Goal: Task Accomplishment & Management: Use online tool/utility

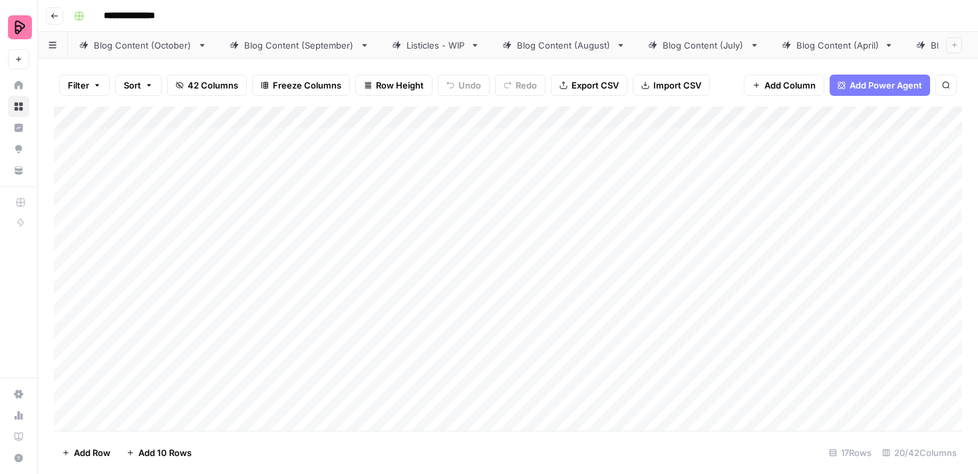
click at [327, 148] on div "Add Column" at bounding box center [508, 268] width 908 height 324
type textarea "**********"
click at [327, 174] on div "Add Column" at bounding box center [508, 268] width 908 height 324
click at [666, 146] on div "Add Column" at bounding box center [508, 268] width 908 height 324
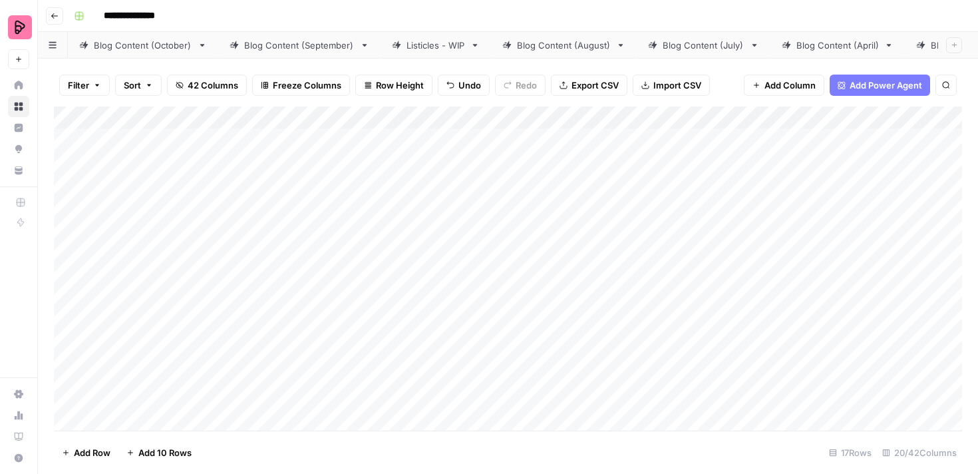
click at [492, 144] on div "Add Column" at bounding box center [508, 268] width 908 height 324
click at [696, 150] on div "Add Column" at bounding box center [508, 268] width 908 height 324
click at [698, 144] on textarea "**********" at bounding box center [724, 140] width 213 height 19
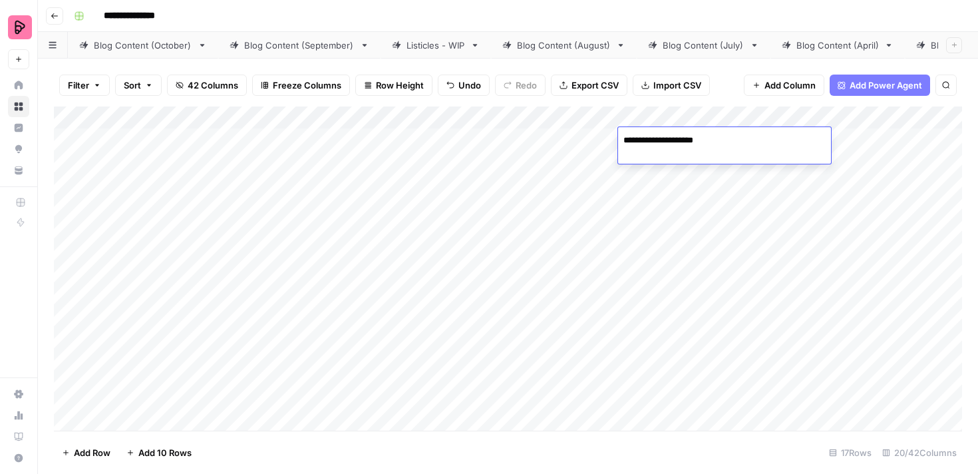
click at [698, 144] on textarea "**********" at bounding box center [724, 140] width 213 height 19
type textarea "**********"
click at [694, 182] on div "Add Column" at bounding box center [508, 268] width 908 height 324
click at [712, 146] on div "Add Column" at bounding box center [508, 268] width 908 height 324
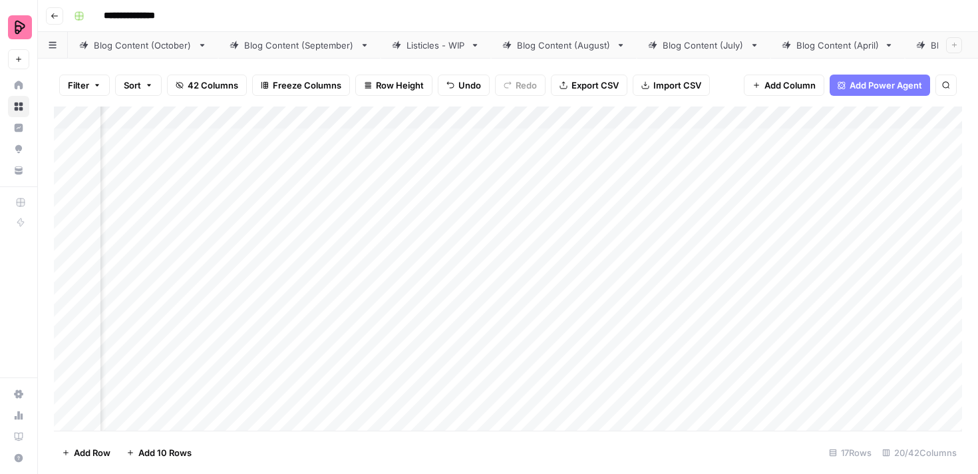
scroll to position [0, 1876]
click at [712, 146] on div "Add Column" at bounding box center [508, 268] width 908 height 324
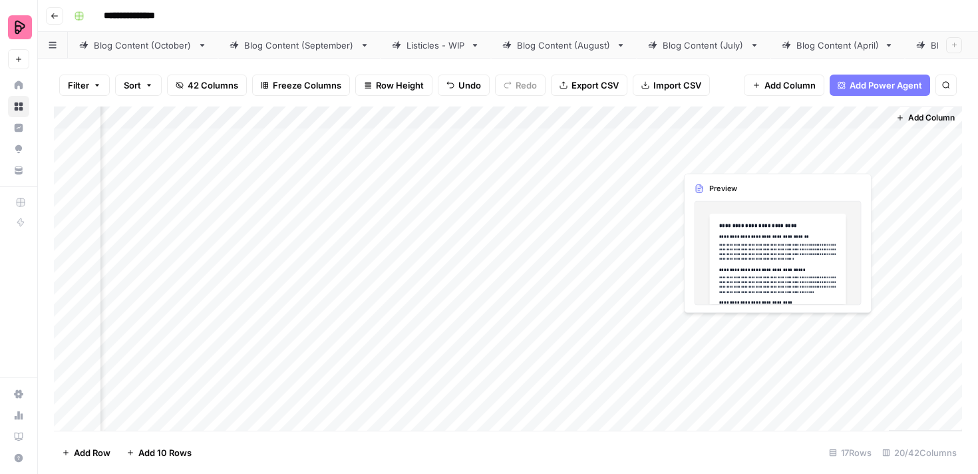
click at [818, 142] on div "Add Column" at bounding box center [508, 268] width 908 height 324
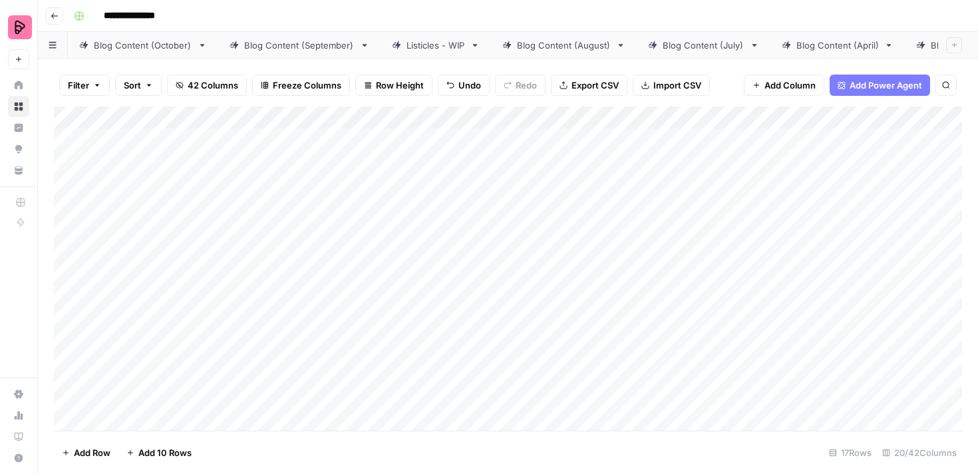
scroll to position [0, 0]
click at [353, 144] on div "Add Column" at bounding box center [508, 268] width 908 height 324
click at [498, 145] on div "Add Column" at bounding box center [508, 268] width 908 height 324
click at [712, 112] on div "Add Column" at bounding box center [508, 268] width 908 height 324
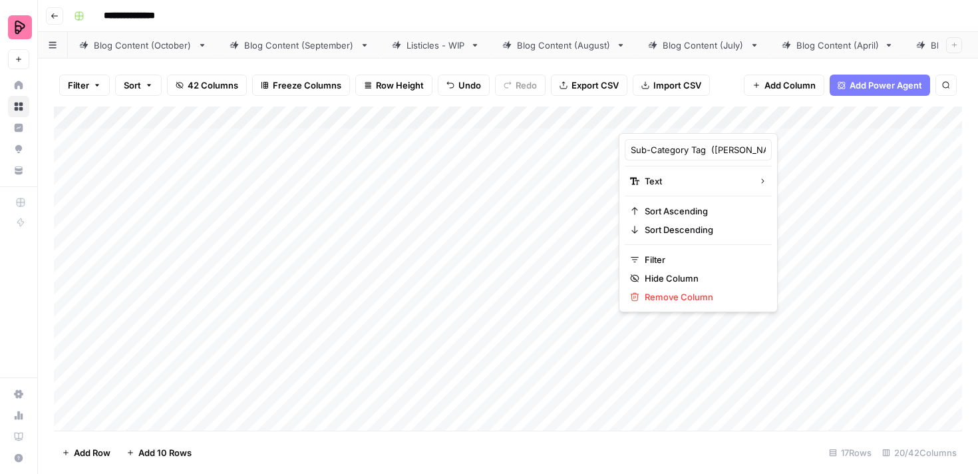
click at [723, 118] on div at bounding box center [715, 119] width 192 height 27
click at [718, 118] on div at bounding box center [715, 119] width 192 height 27
click at [754, 108] on div at bounding box center [715, 119] width 192 height 27
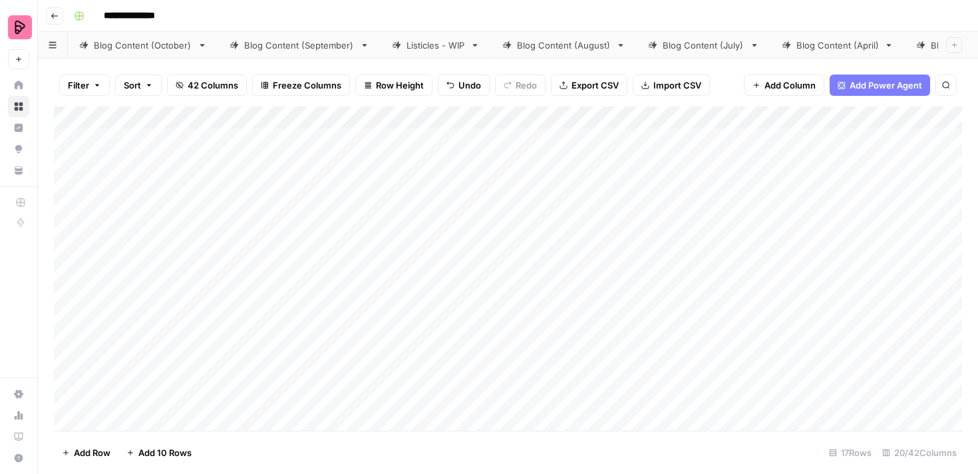
click at [571, 146] on div "Add Column" at bounding box center [508, 268] width 908 height 324
drag, startPoint x: 698, startPoint y: 113, endPoint x: 547, endPoint y: 120, distance: 151.8
click at [546, 120] on div "Add Column" at bounding box center [508, 268] width 908 height 324
click at [726, 146] on div "Add Column" at bounding box center [508, 268] width 908 height 324
click at [790, 86] on span "Add Column" at bounding box center [789, 84] width 51 height 13
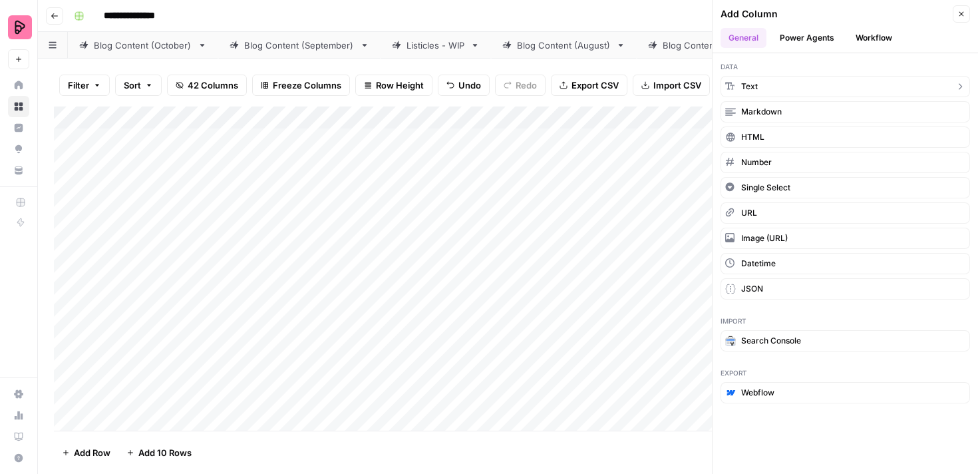
click at [790, 86] on button "Text" at bounding box center [844, 86] width 249 height 21
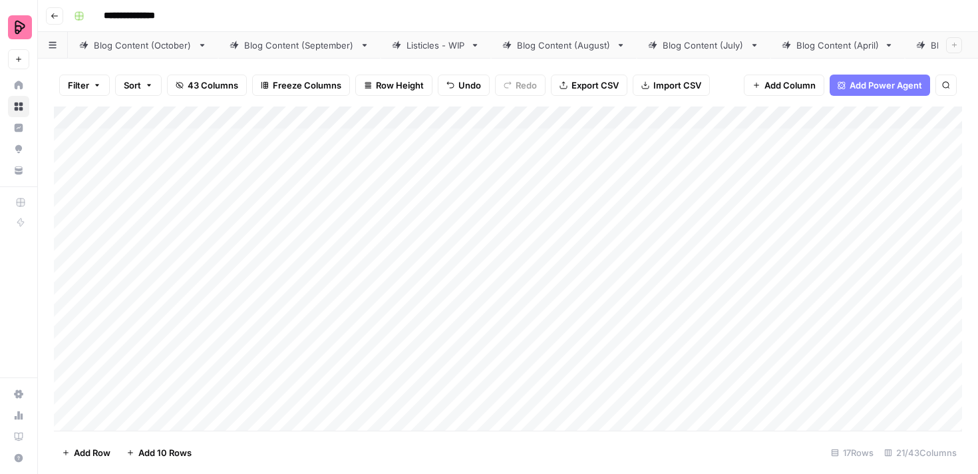
drag, startPoint x: 825, startPoint y: 116, endPoint x: 743, endPoint y: 117, distance: 81.8
click at [743, 117] on div "Add Column" at bounding box center [508, 268] width 908 height 324
click at [658, 116] on div "Add Column" at bounding box center [508, 268] width 908 height 324
click at [655, 144] on input "New Column" at bounding box center [698, 149] width 135 height 13
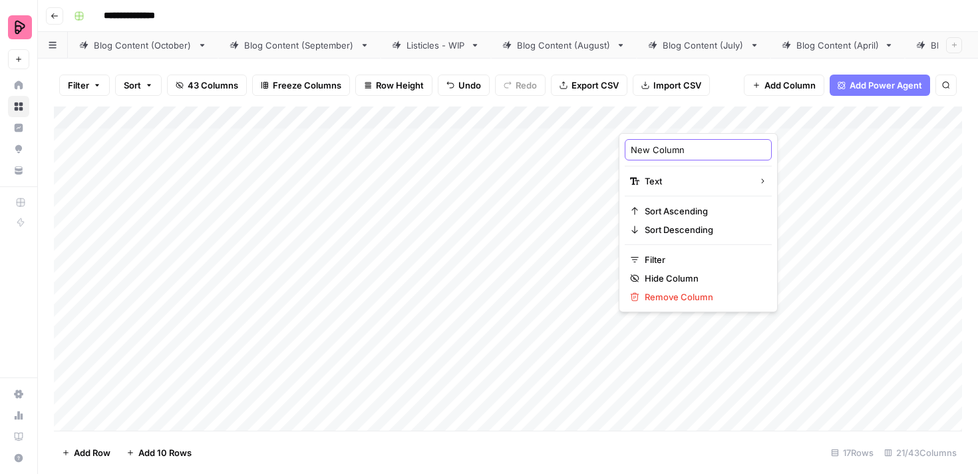
click at [655, 144] on input "New Column" at bounding box center [698, 149] width 135 height 13
type input "Topic Tag ([PERSON_NAME])"
click at [821, 146] on div "Add Column" at bounding box center [508, 268] width 908 height 324
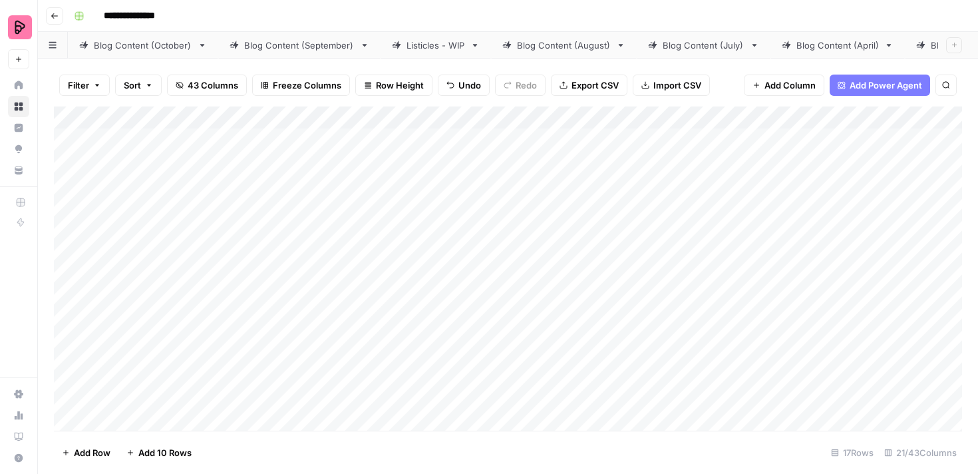
click at [661, 158] on div "Add Column" at bounding box center [508, 268] width 908 height 324
click at [517, 140] on div "Add Column" at bounding box center [508, 268] width 908 height 324
click at [928, 116] on span "Add Column" at bounding box center [931, 118] width 47 height 12
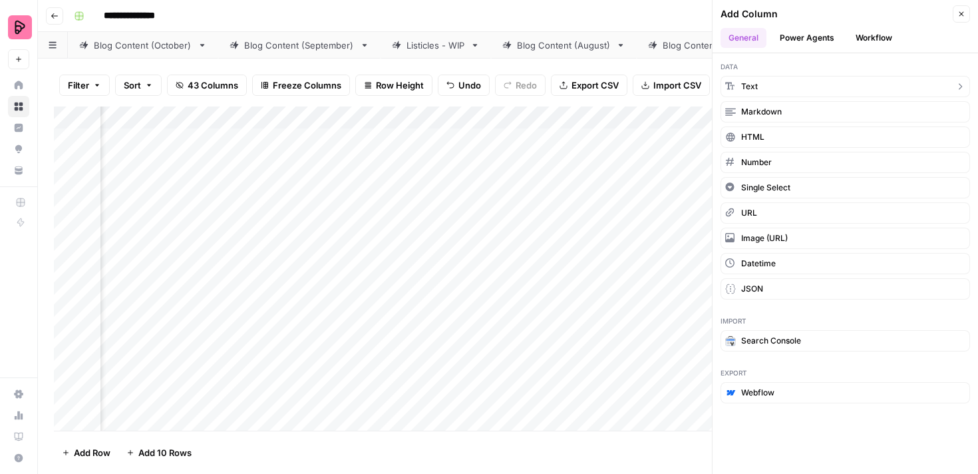
click at [784, 82] on button "Text" at bounding box center [844, 86] width 249 height 21
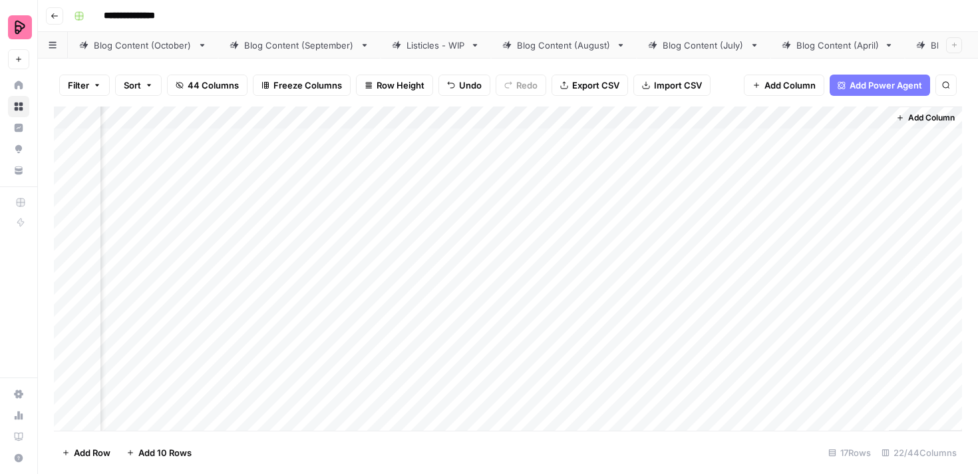
scroll to position [0, 2260]
click at [764, 118] on div "Add Column" at bounding box center [508, 268] width 908 height 324
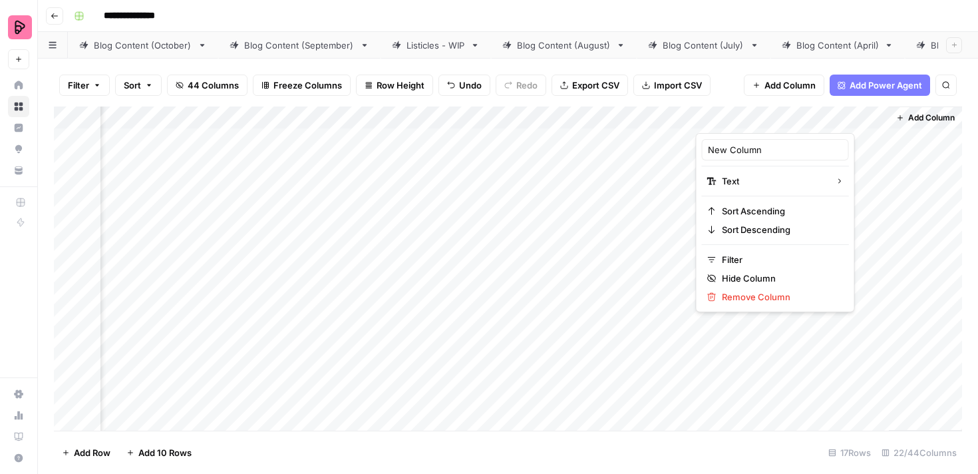
click at [776, 120] on div at bounding box center [792, 119] width 192 height 27
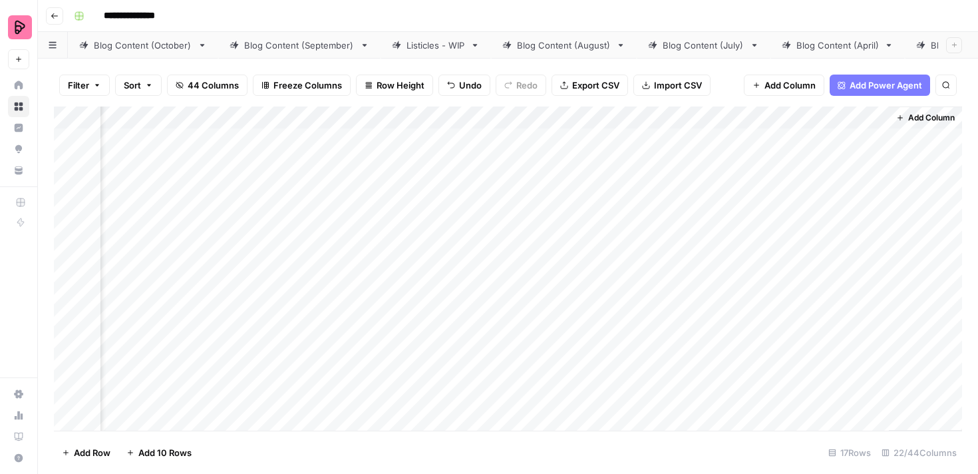
click at [859, 180] on div "Add Column" at bounding box center [508, 268] width 908 height 324
drag, startPoint x: 751, startPoint y: 114, endPoint x: 845, endPoint y: 60, distance: 108.5
click at [845, 60] on div "Filter Sort 44 Columns Freeze Columns Row Height Undo Redo Export CSV Import CS…" at bounding box center [508, 266] width 940 height 415
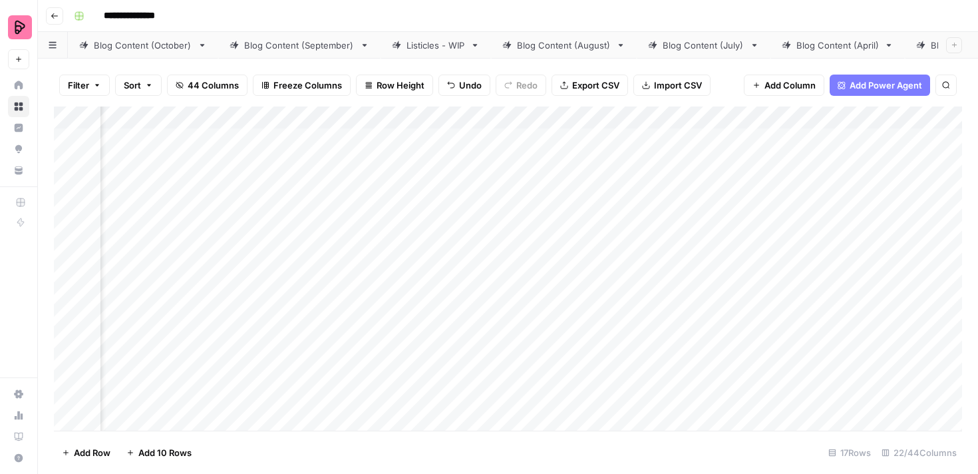
click at [730, 118] on div "Add Column" at bounding box center [508, 268] width 908 height 324
click at [730, 118] on div at bounding box center [782, 119] width 192 height 27
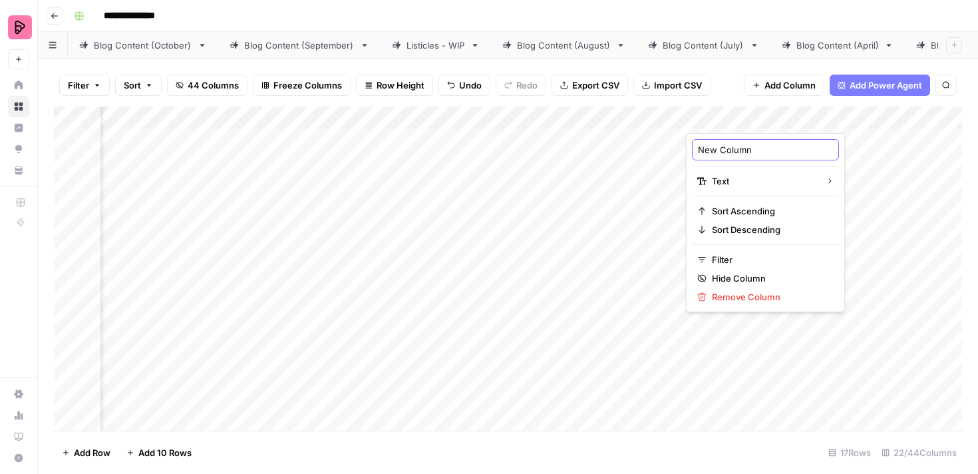
click at [720, 145] on input "New Column" at bounding box center [765, 149] width 135 height 13
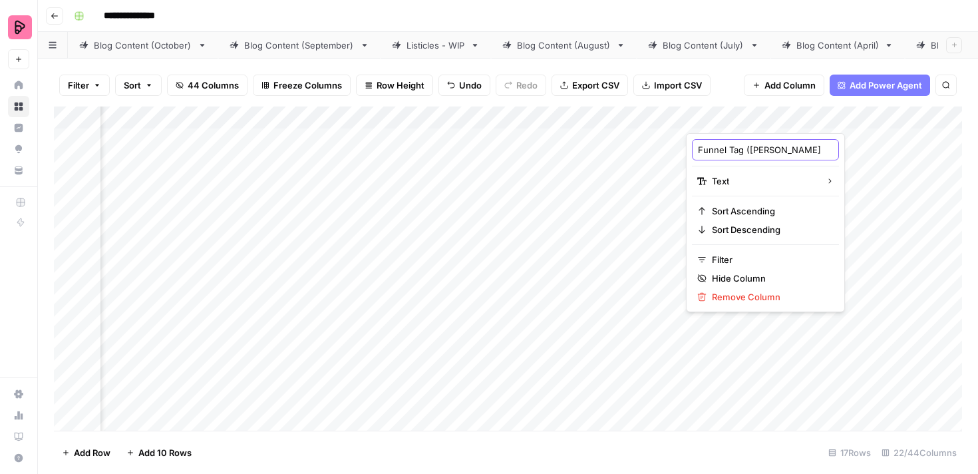
type input "Funnel Tag ([PERSON_NAME])"
click at [599, 263] on div "Add Column" at bounding box center [508, 268] width 908 height 324
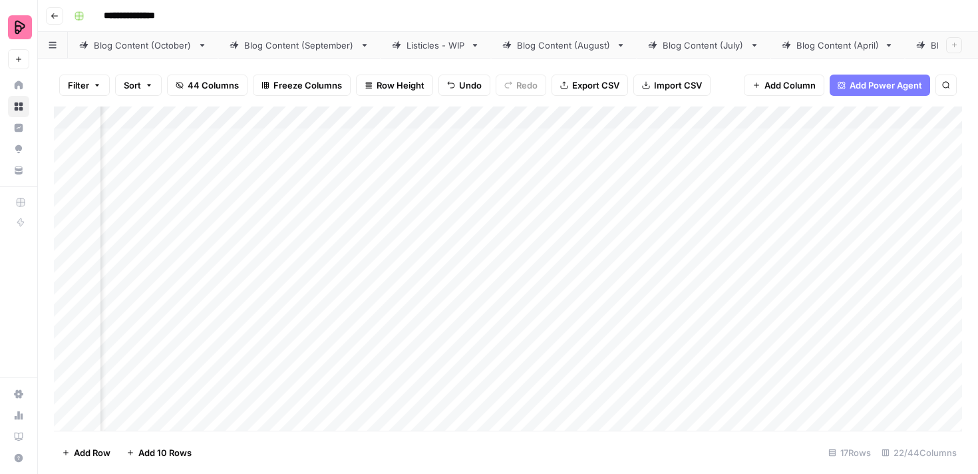
click at [791, 122] on div "Add Column" at bounding box center [508, 268] width 908 height 324
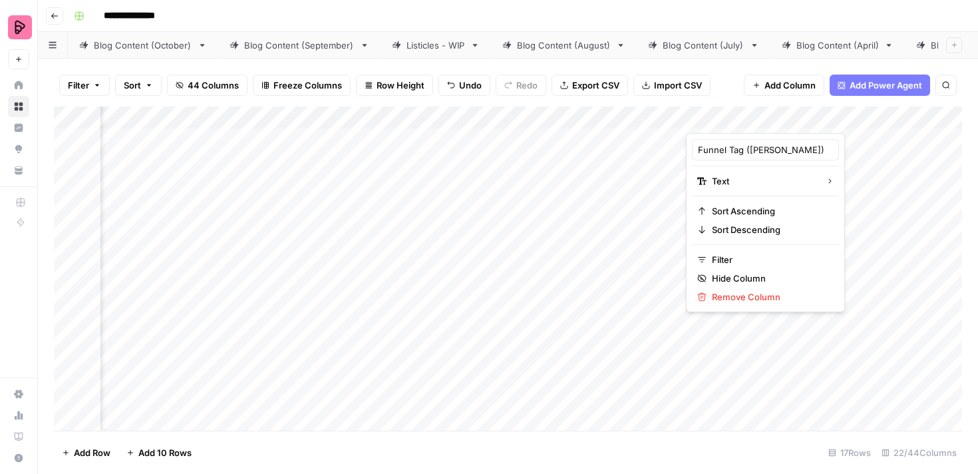
click at [655, 151] on div "Add Column" at bounding box center [508, 268] width 908 height 324
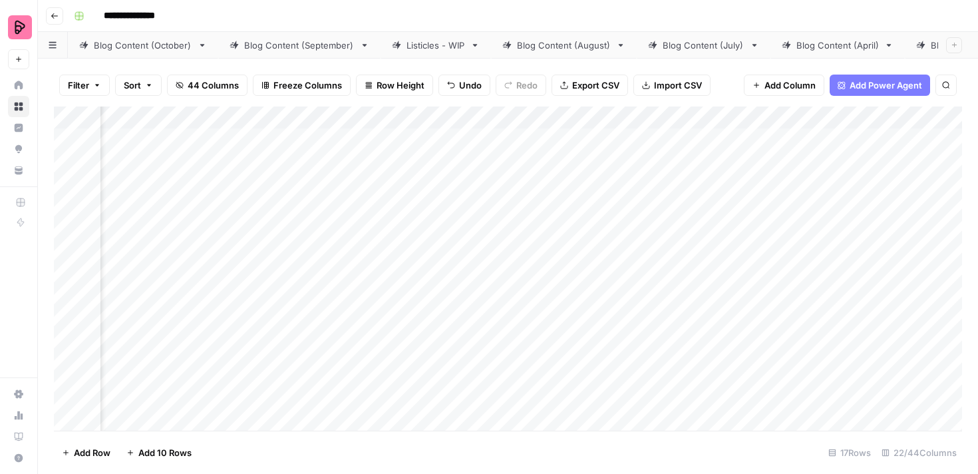
scroll to position [0, 0]
click at [853, 117] on div "Add Column" at bounding box center [508, 268] width 908 height 324
click at [780, 142] on div "Add Column" at bounding box center [508, 268] width 908 height 324
click at [358, 148] on div "Add Column" at bounding box center [508, 268] width 908 height 324
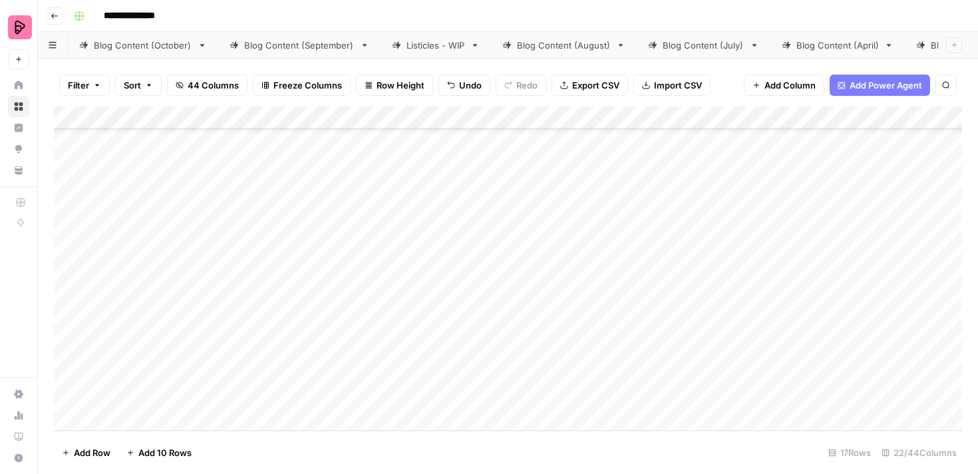
drag, startPoint x: 345, startPoint y: 180, endPoint x: 341, endPoint y: 529, distance: 349.9
click at [341, 473] on html "**********" at bounding box center [489, 237] width 978 height 474
click at [337, 180] on div "Add Column" at bounding box center [508, 268] width 908 height 324
click at [328, 222] on div "Add Column" at bounding box center [508, 268] width 908 height 324
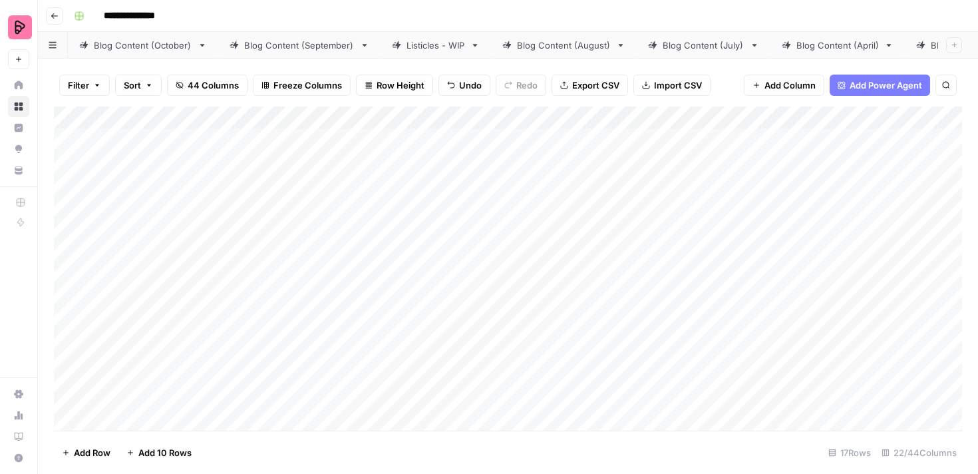
click at [324, 265] on div "Add Column" at bounding box center [508, 268] width 908 height 324
click at [323, 288] on div "Add Column" at bounding box center [508, 268] width 908 height 324
click at [325, 317] on div "Add Column" at bounding box center [508, 268] width 908 height 324
drag, startPoint x: 426, startPoint y: 334, endPoint x: 419, endPoint y: 416, distance: 82.8
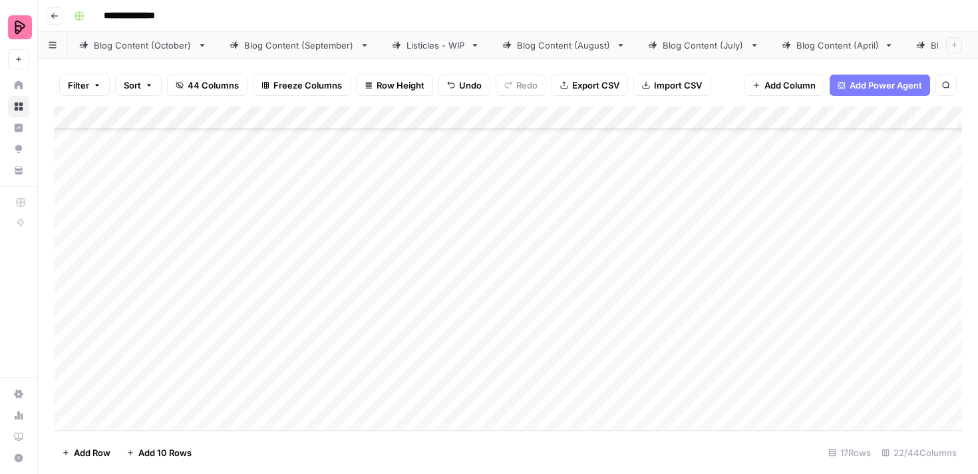
click at [419, 416] on div "Add Column" at bounding box center [508, 268] width 908 height 324
click at [380, 340] on div "Add Column" at bounding box center [508, 268] width 908 height 324
click at [186, 145] on div "Add Column" at bounding box center [508, 268] width 908 height 324
click at [192, 178] on div "Add Column" at bounding box center [508, 268] width 908 height 324
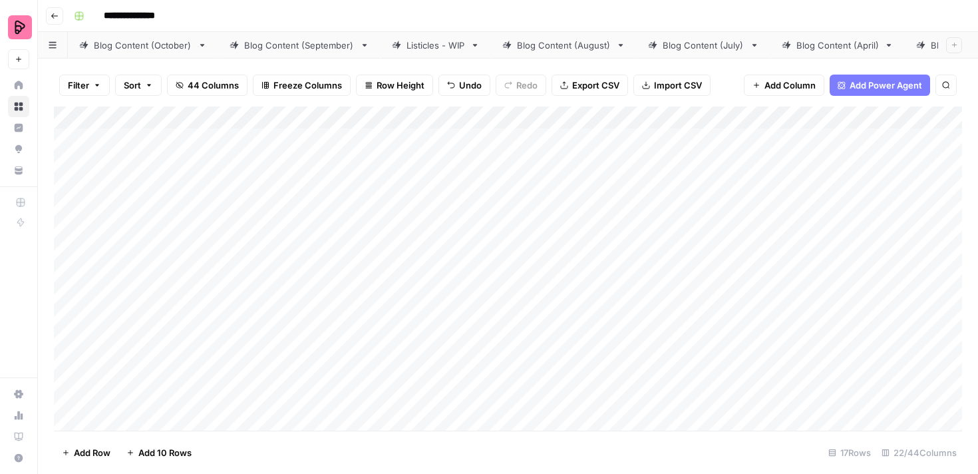
click at [198, 149] on div "Add Column" at bounding box center [508, 268] width 908 height 324
click at [366, 142] on div "Add Column" at bounding box center [508, 268] width 908 height 324
type textarea "**********"
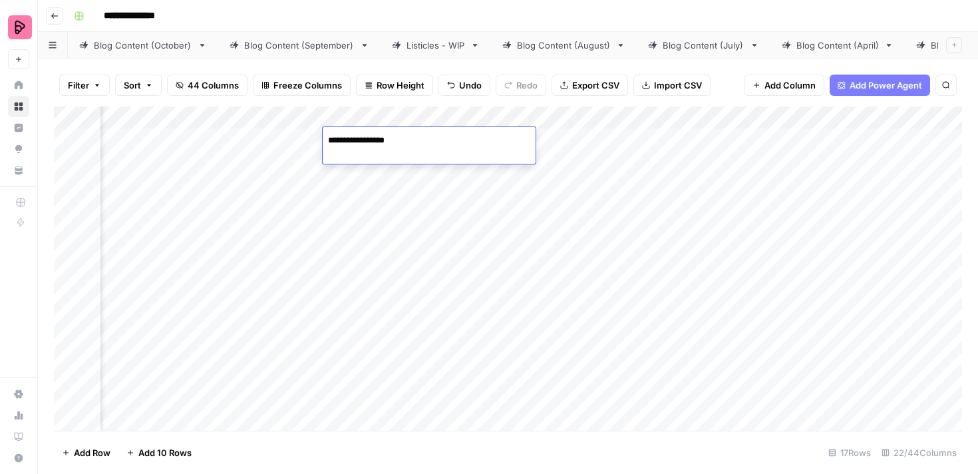
click at [366, 181] on div "Add Column" at bounding box center [508, 268] width 908 height 324
click at [418, 142] on div "Add Column" at bounding box center [508, 268] width 908 height 324
click at [652, 145] on div "Add Column" at bounding box center [508, 268] width 908 height 324
click at [607, 151] on div "Add Column" at bounding box center [508, 268] width 908 height 324
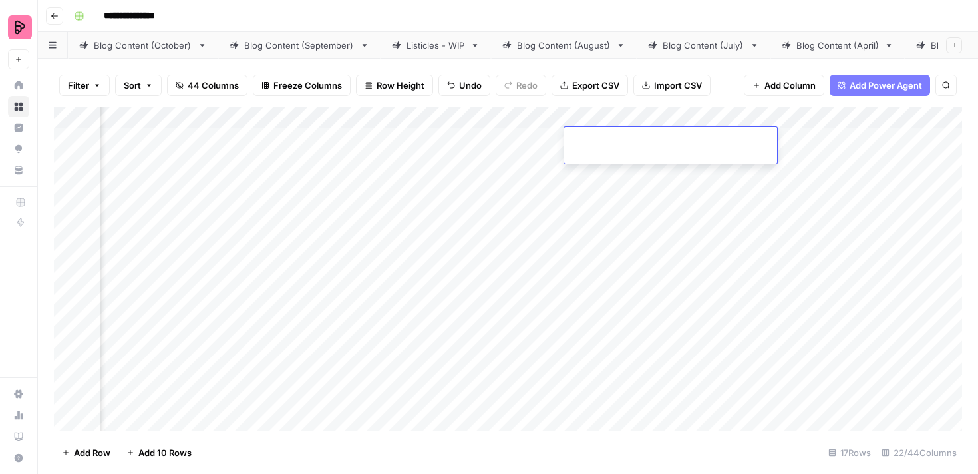
click at [833, 146] on div "Add Column" at bounding box center [508, 268] width 908 height 324
click at [507, 148] on div "Add Column" at bounding box center [508, 268] width 908 height 324
click at [620, 152] on div "Add Column" at bounding box center [508, 268] width 908 height 324
click at [458, 185] on div "Add Column" at bounding box center [508, 268] width 908 height 324
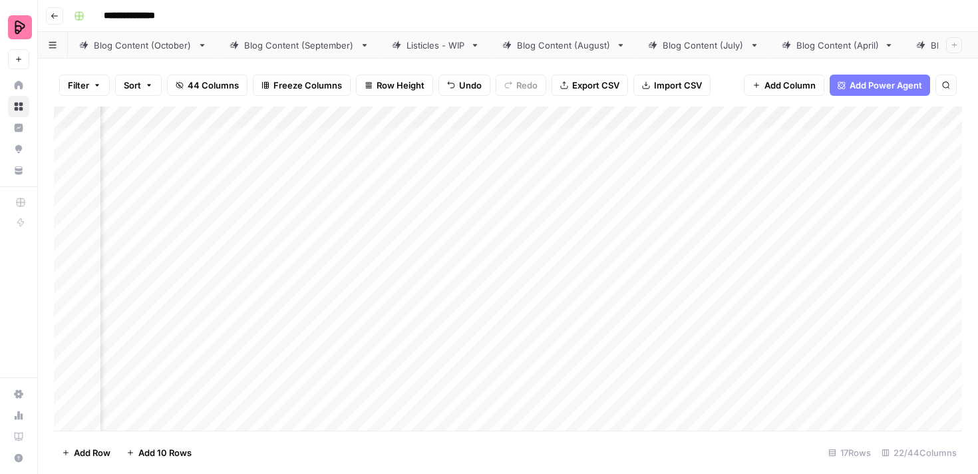
scroll to position [0, 394]
click at [500, 155] on div "Add Column" at bounding box center [508, 268] width 908 height 324
click at [502, 176] on div "Add Column" at bounding box center [508, 268] width 908 height 324
click at [639, 143] on div "Add Column" at bounding box center [508, 268] width 908 height 324
click at [643, 178] on div "Add Column" at bounding box center [508, 268] width 908 height 324
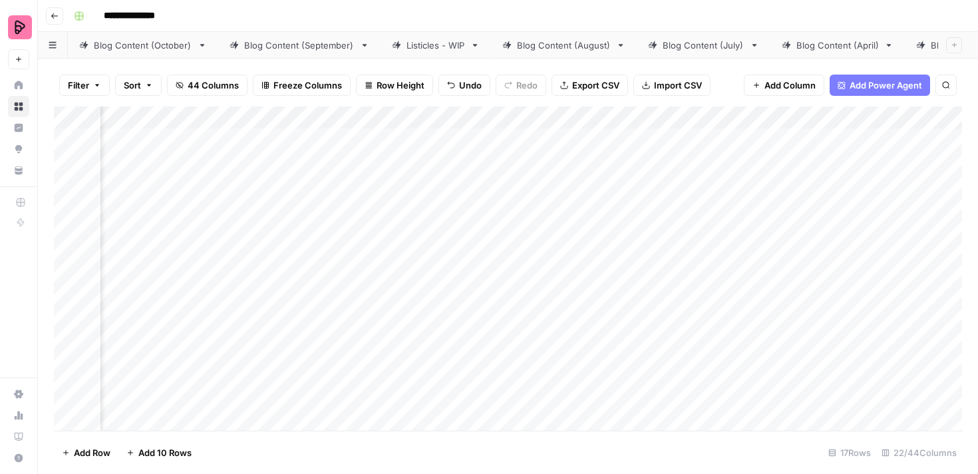
click at [331, 206] on div "Add Column" at bounding box center [508, 268] width 908 height 324
click at [496, 180] on div "Add Column" at bounding box center [508, 268] width 908 height 324
click at [498, 213] on div "Add Column" at bounding box center [508, 268] width 908 height 324
click at [639, 178] on div "Add Column" at bounding box center [508, 268] width 908 height 324
click at [643, 205] on div "Add Column" at bounding box center [508, 268] width 908 height 324
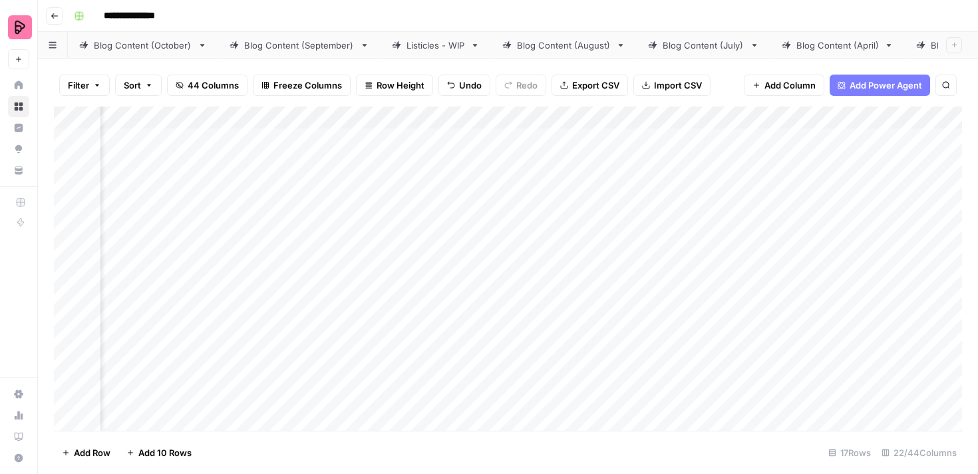
click at [358, 251] on div "Add Column" at bounding box center [508, 268] width 908 height 324
click at [510, 213] on div "Add Column" at bounding box center [508, 268] width 908 height 324
click at [505, 245] on div "Add Column" at bounding box center [508, 268] width 908 height 324
click at [631, 201] on div "Add Column" at bounding box center [508, 268] width 908 height 324
click at [638, 243] on div "Add Column" at bounding box center [508, 268] width 908 height 324
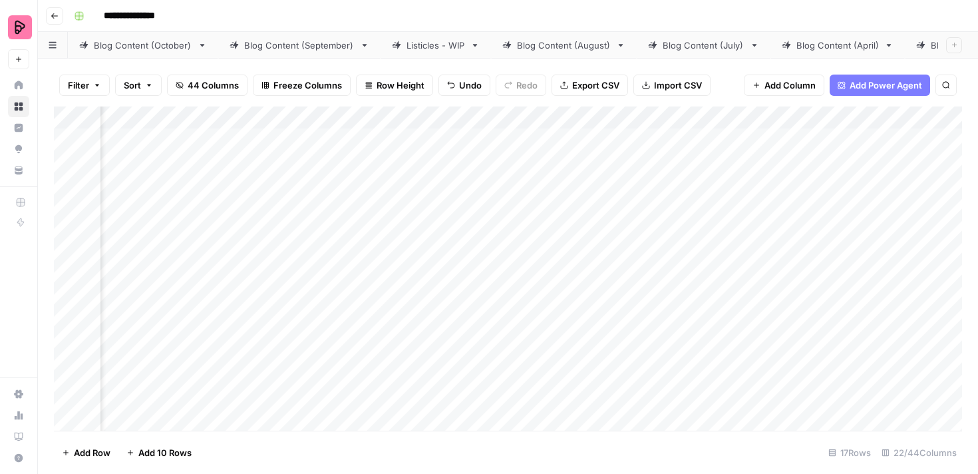
click at [317, 294] on div "Add Column" at bounding box center [508, 268] width 908 height 324
click at [470, 253] on div "Add Column" at bounding box center [508, 268] width 908 height 324
click at [478, 279] on div "Add Column" at bounding box center [508, 268] width 908 height 324
click at [617, 245] on div "Add Column" at bounding box center [508, 268] width 908 height 324
click at [628, 276] on div "Add Column" at bounding box center [508, 268] width 908 height 324
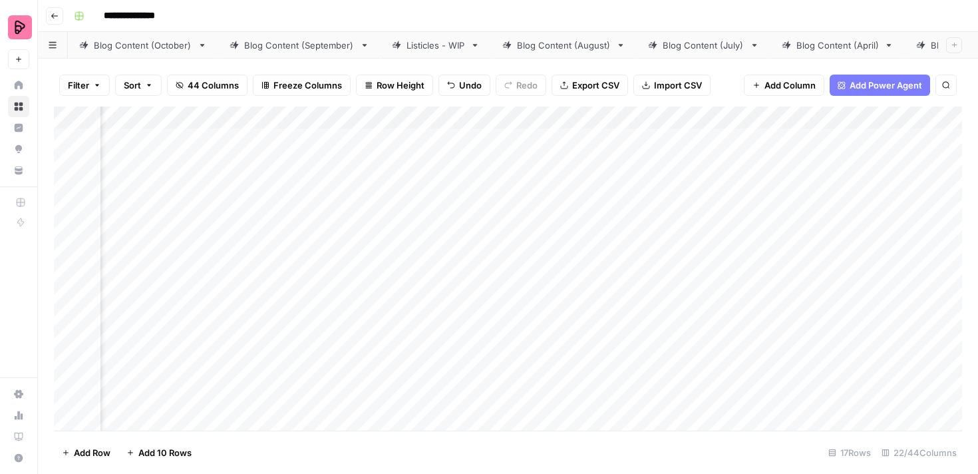
click at [308, 322] on div "Add Column" at bounding box center [508, 268] width 908 height 324
click at [279, 180] on div "Add Column" at bounding box center [508, 268] width 908 height 324
click at [266, 171] on textarea "**********" at bounding box center [329, 175] width 213 height 19
type textarea "**********"
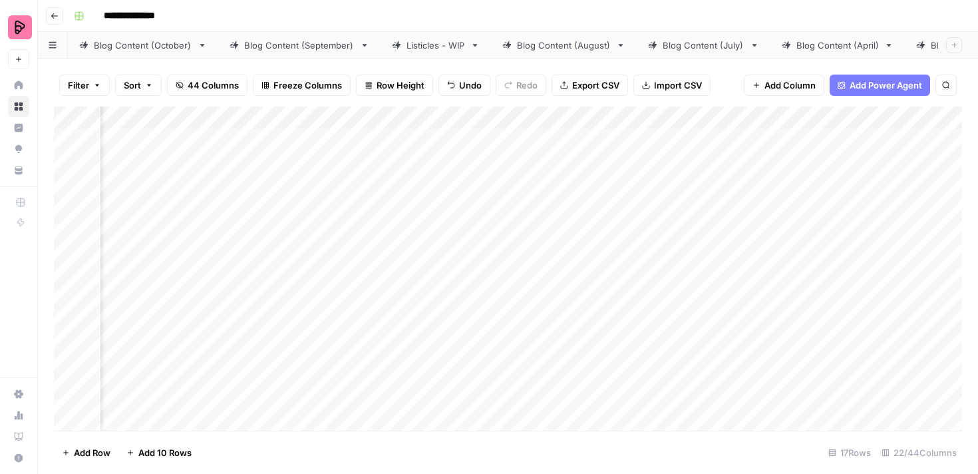
click at [259, 216] on div "Add Column" at bounding box center [508, 268] width 908 height 324
click at [267, 211] on textarea "**********" at bounding box center [329, 209] width 213 height 19
type textarea "**********"
click at [280, 247] on div "Add Column" at bounding box center [508, 268] width 908 height 324
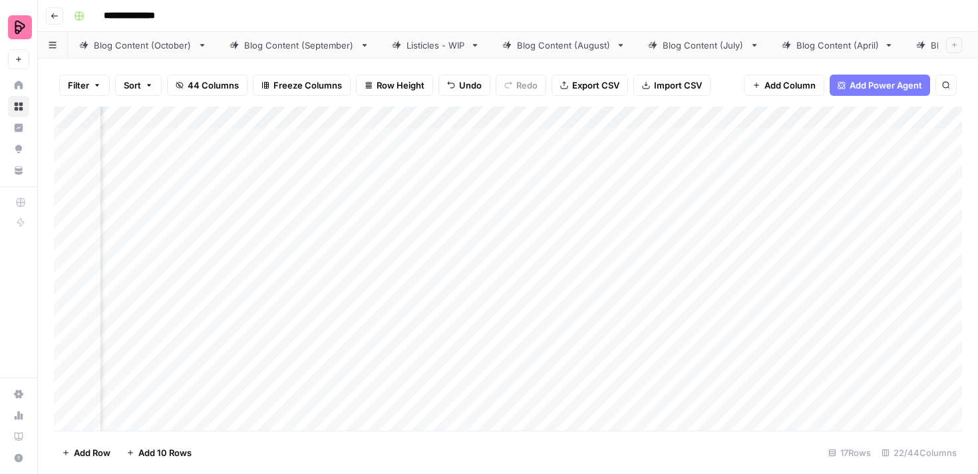
click at [280, 247] on div "Add Column" at bounding box center [508, 268] width 908 height 324
click at [268, 245] on textarea "**********" at bounding box center [329, 244] width 213 height 19
type textarea "**********"
click at [275, 278] on div "Add Column" at bounding box center [508, 268] width 908 height 324
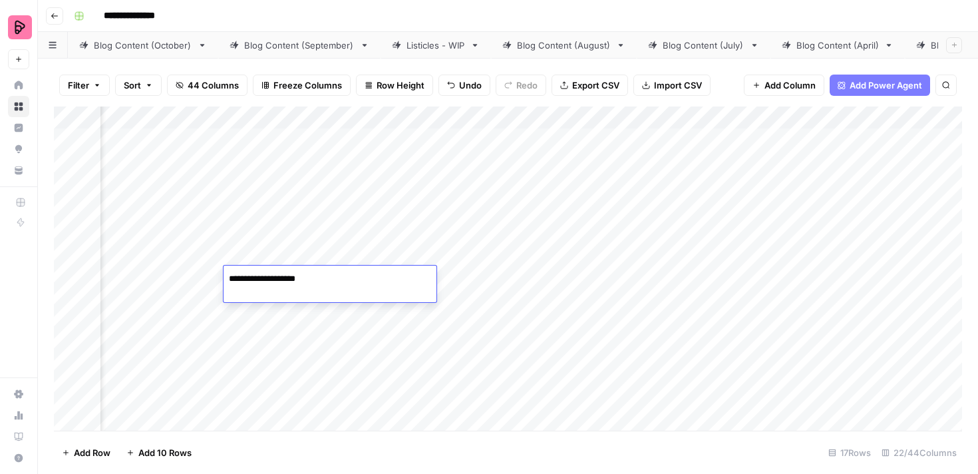
click at [267, 280] on textarea "**********" at bounding box center [329, 278] width 213 height 19
type textarea "**********"
click at [293, 323] on div "Add Column" at bounding box center [508, 268] width 908 height 324
click at [337, 323] on div "Add Column" at bounding box center [508, 268] width 908 height 324
click at [337, 323] on div at bounding box center [329, 318] width 213 height 37
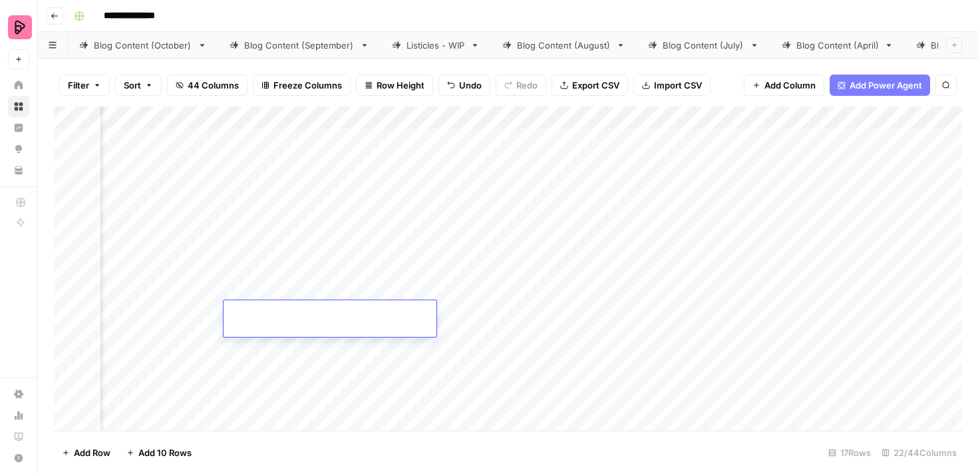
click at [502, 317] on div "Add Column" at bounding box center [508, 268] width 908 height 324
click at [461, 276] on div "Add Column" at bounding box center [508, 268] width 908 height 324
click at [484, 313] on div "Add Column" at bounding box center [508, 268] width 908 height 324
click at [664, 282] on div "Add Column" at bounding box center [508, 268] width 908 height 324
click at [660, 312] on div "Add Column" at bounding box center [508, 268] width 908 height 324
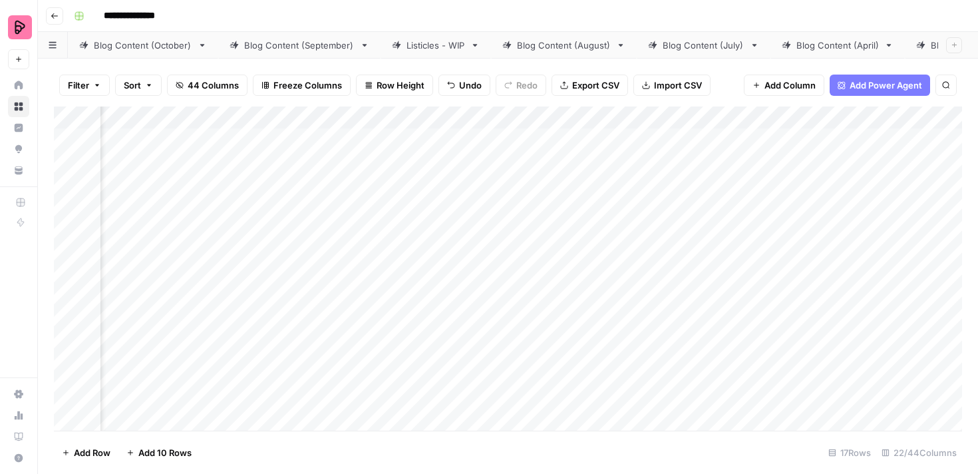
click at [369, 314] on div "Add Column" at bounding box center [508, 268] width 908 height 324
click at [365, 354] on div "Add Column" at bounding box center [508, 268] width 908 height 324
click at [537, 246] on div "Add Column" at bounding box center [508, 268] width 908 height 324
click at [533, 285] on div "Add Column" at bounding box center [508, 268] width 908 height 324
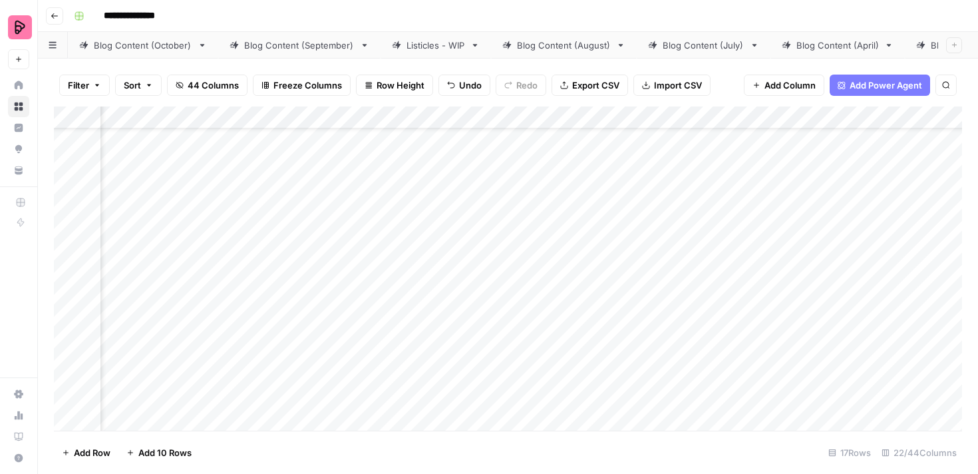
click at [690, 255] on div "Add Column" at bounding box center [508, 268] width 908 height 324
click at [684, 295] on div "Add Column" at bounding box center [508, 268] width 908 height 324
click at [309, 328] on div "Add Column" at bounding box center [508, 268] width 908 height 324
click at [484, 293] on div "Add Column" at bounding box center [508, 268] width 908 height 324
click at [491, 323] on div "Add Column" at bounding box center [508, 268] width 908 height 324
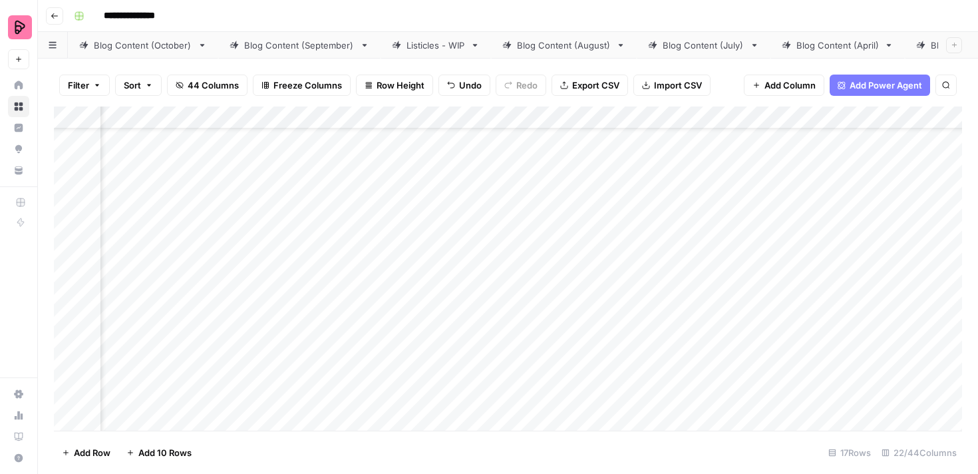
click at [646, 291] on div "Add Column" at bounding box center [508, 268] width 908 height 324
click at [649, 321] on div "Add Column" at bounding box center [508, 268] width 908 height 324
click at [324, 351] on div "Add Column" at bounding box center [508, 268] width 908 height 324
click at [733, 285] on div "Add Column" at bounding box center [508, 268] width 908 height 324
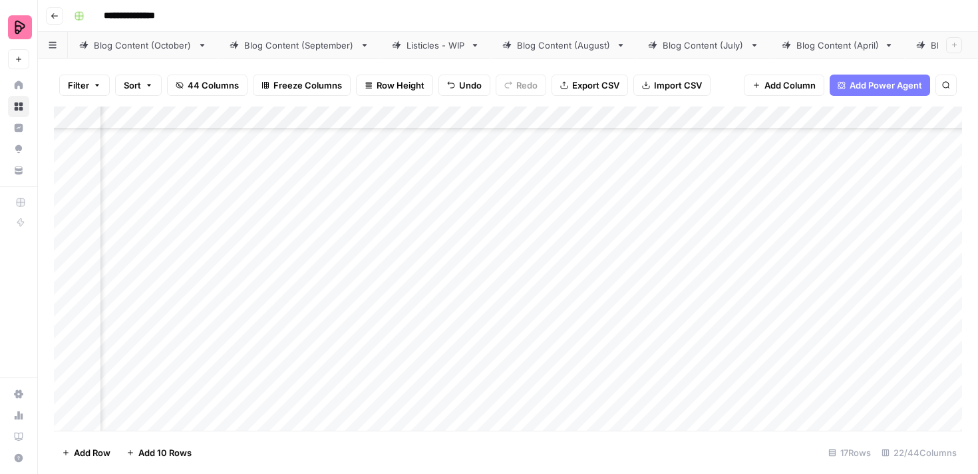
scroll to position [162, 815]
click at [674, 293] on div "Add Column" at bounding box center [508, 268] width 908 height 324
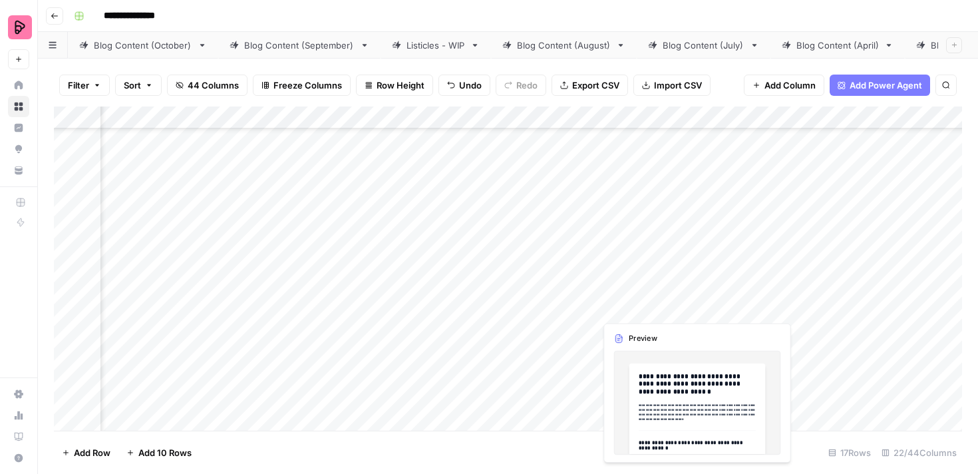
click at [666, 295] on div "Add Column" at bounding box center [508, 268] width 908 height 324
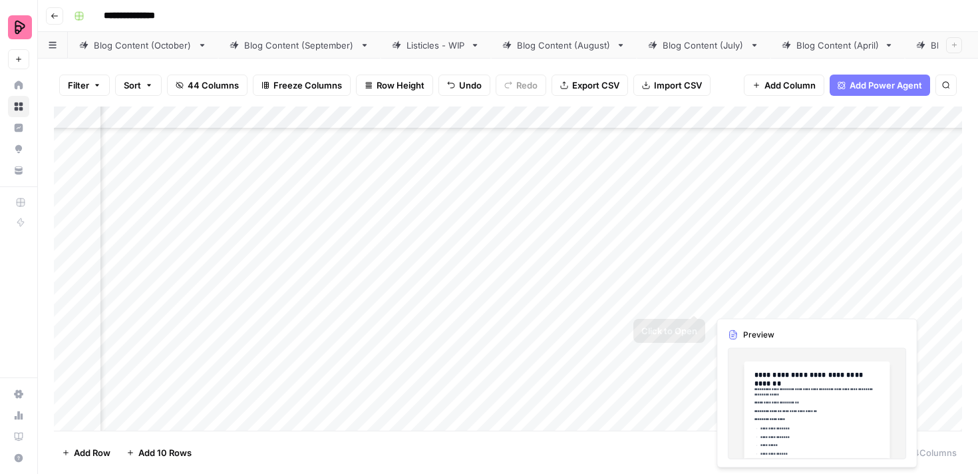
click at [741, 295] on div "Add Column" at bounding box center [508, 268] width 908 height 324
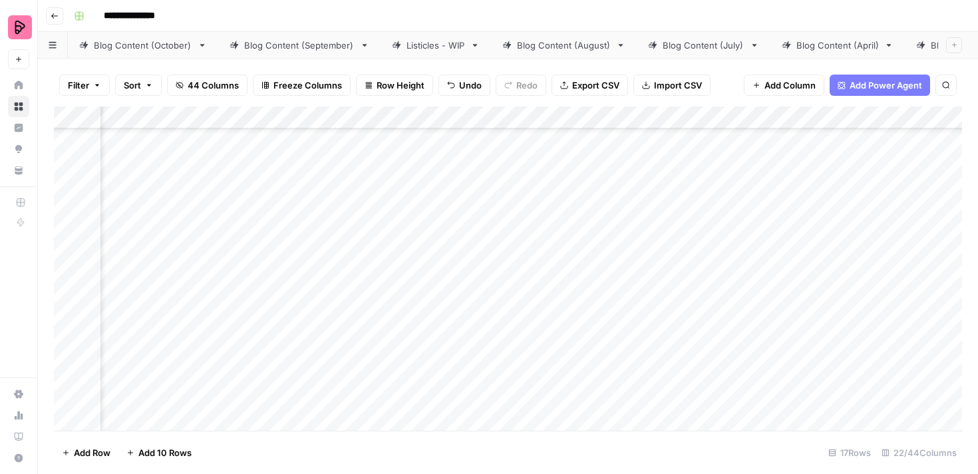
click at [752, 295] on div "Add Column" at bounding box center [508, 268] width 908 height 324
click at [701, 302] on div "Add Column" at bounding box center [508, 268] width 908 height 324
click at [780, 296] on div "Add Column" at bounding box center [508, 268] width 908 height 324
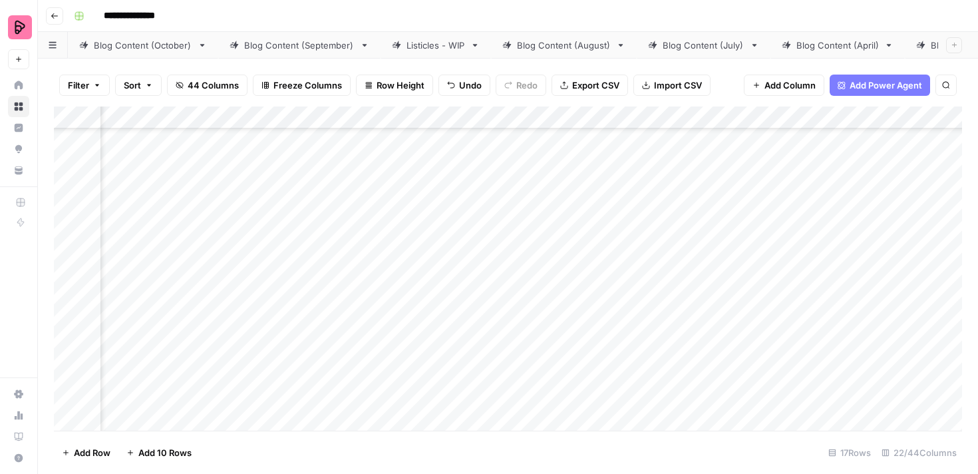
click at [297, 251] on div "Add Column" at bounding box center [508, 268] width 908 height 324
click at [296, 259] on div "Add Column" at bounding box center [508, 268] width 908 height 324
click at [296, 259] on textarea at bounding box center [302, 255] width 213 height 19
type textarea "**********"
click at [470, 265] on div "Add Column" at bounding box center [508, 268] width 908 height 324
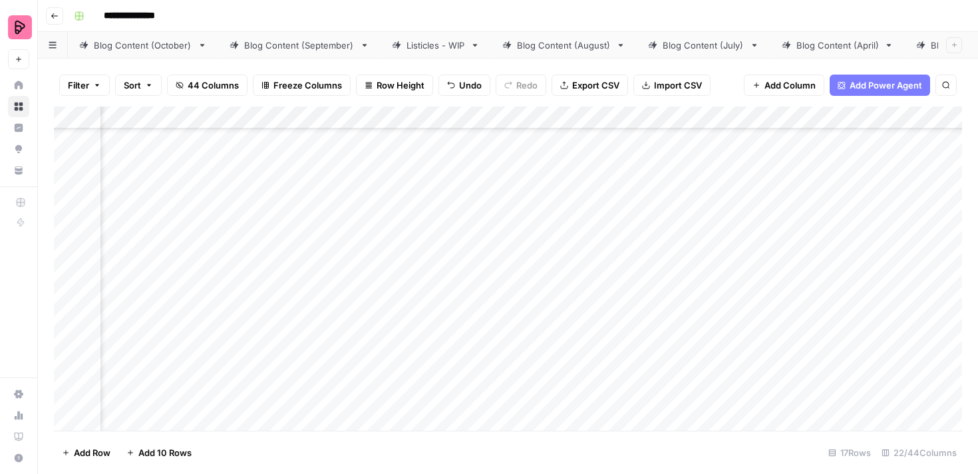
click at [476, 228] on div "Add Column" at bounding box center [508, 268] width 908 height 324
click at [480, 258] on div "Add Column" at bounding box center [508, 268] width 908 height 324
click at [619, 228] on div "Add Column" at bounding box center [508, 268] width 908 height 324
click at [623, 253] on div "Add Column" at bounding box center [508, 268] width 908 height 324
click at [623, 297] on div "Add Column" at bounding box center [508, 268] width 908 height 324
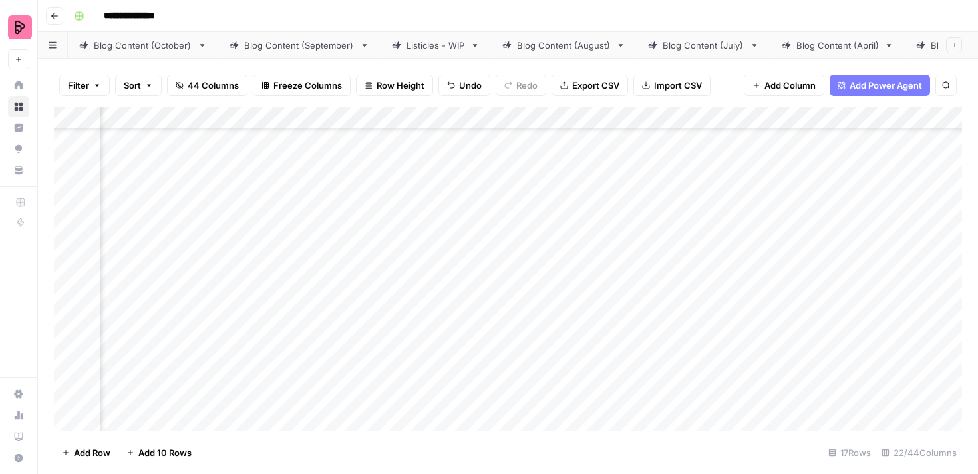
click at [283, 289] on div "Add Column" at bounding box center [508, 268] width 908 height 324
click at [277, 263] on div "Add Column" at bounding box center [508, 268] width 908 height 324
click at [271, 307] on div "Add Column" at bounding box center [508, 268] width 908 height 324
type textarea "**********"
click at [461, 289] on div "Add Column" at bounding box center [508, 268] width 908 height 324
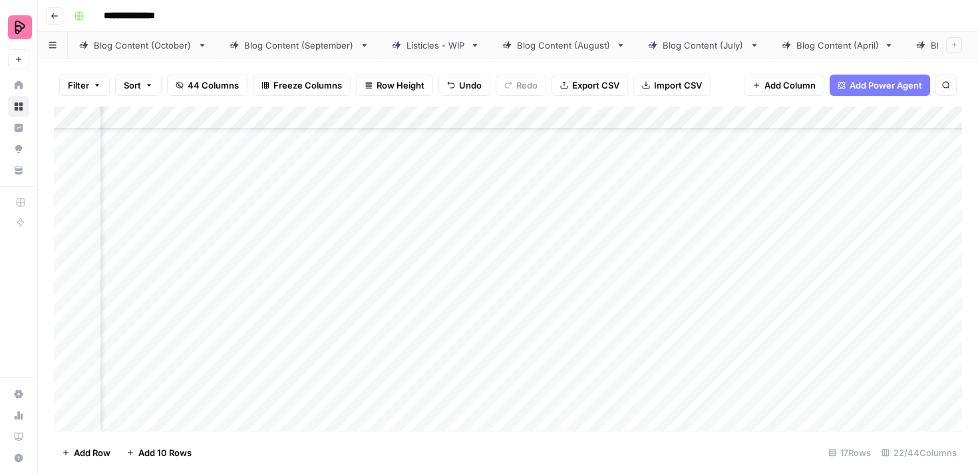
click at [353, 281] on div "Add Column" at bounding box center [508, 268] width 908 height 324
click at [480, 289] on div "Add Column" at bounding box center [508, 268] width 908 height 324
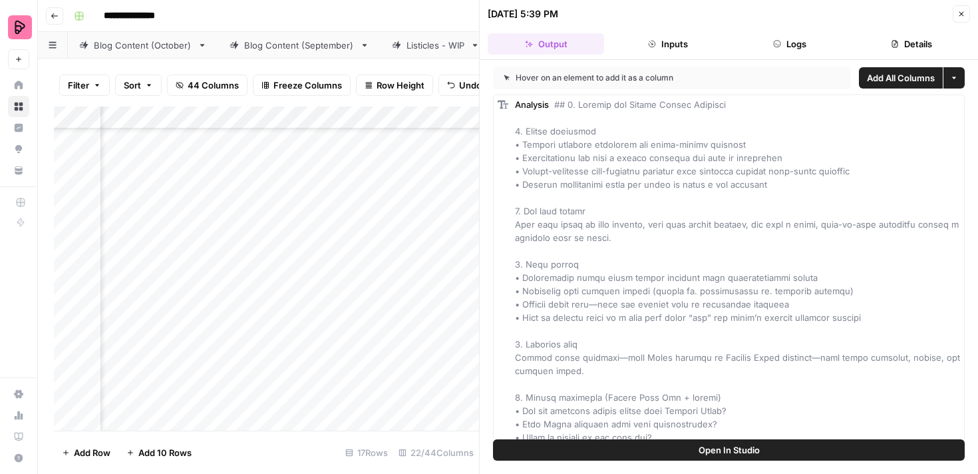
click at [963, 13] on icon "button" at bounding box center [961, 14] width 8 height 8
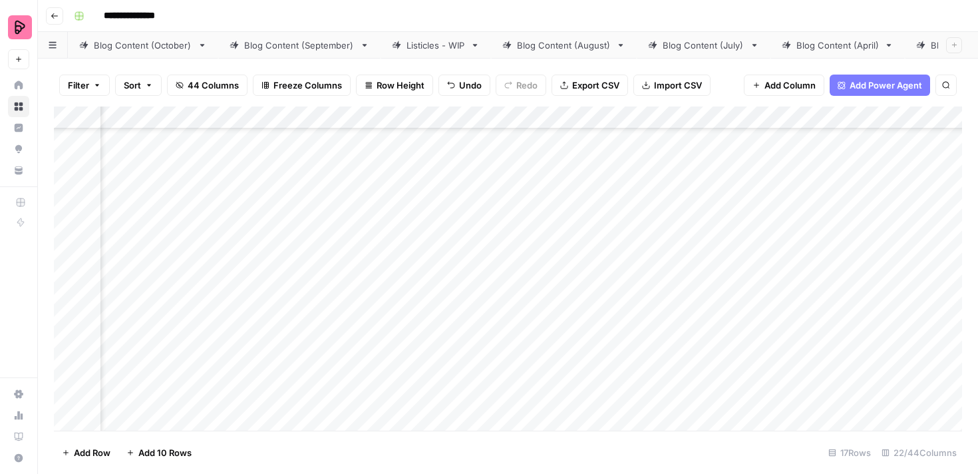
scroll to position [162, 1845]
click at [417, 289] on div "Add Column" at bounding box center [508, 268] width 908 height 324
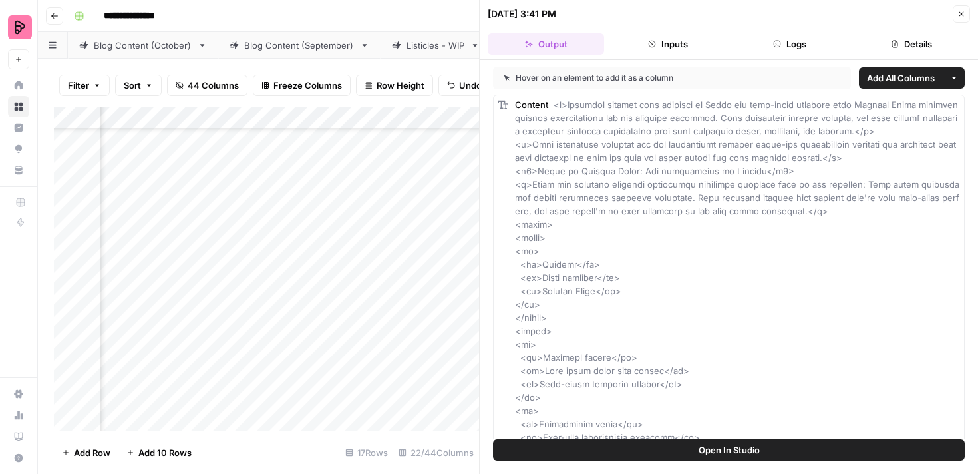
click at [965, 14] on button "Close" at bounding box center [960, 13] width 17 height 17
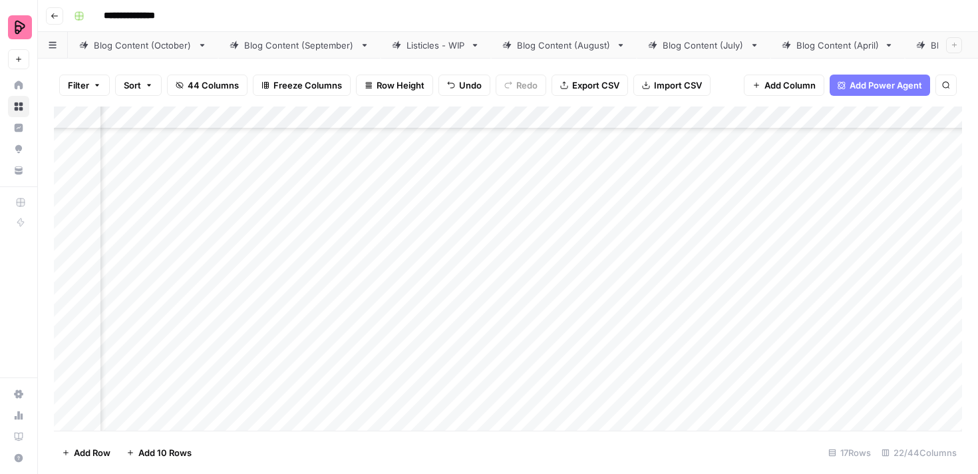
scroll to position [162, 349]
click at [541, 257] on div "Add Column" at bounding box center [508, 268] width 908 height 324
click at [543, 299] on div "Add Column" at bounding box center [508, 268] width 908 height 324
click at [692, 263] on div "Add Column" at bounding box center [508, 268] width 908 height 324
click at [692, 286] on div "Add Column" at bounding box center [508, 268] width 908 height 324
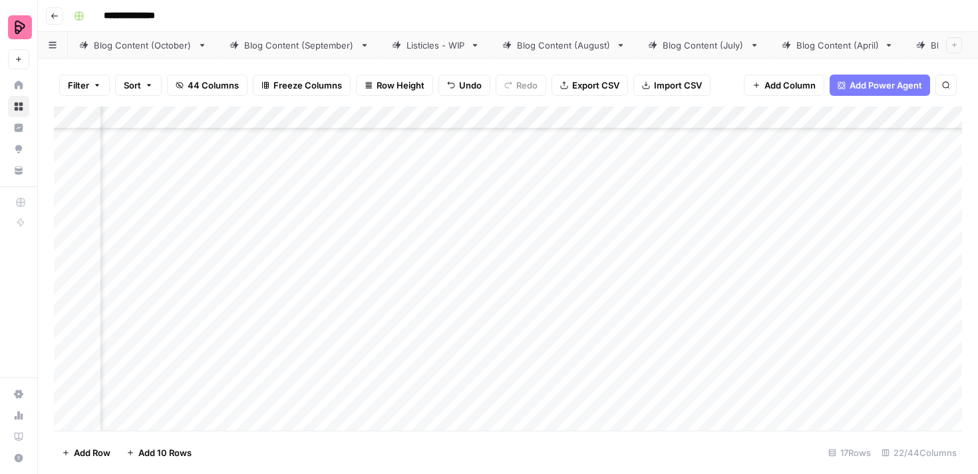
click at [385, 324] on div "Add Column" at bounding box center [508, 268] width 908 height 324
click at [347, 160] on div "Add Column" at bounding box center [508, 268] width 908 height 324
click at [339, 261] on div "Add Column" at bounding box center [508, 268] width 908 height 324
click at [324, 158] on div "Add Column" at bounding box center [508, 268] width 908 height 324
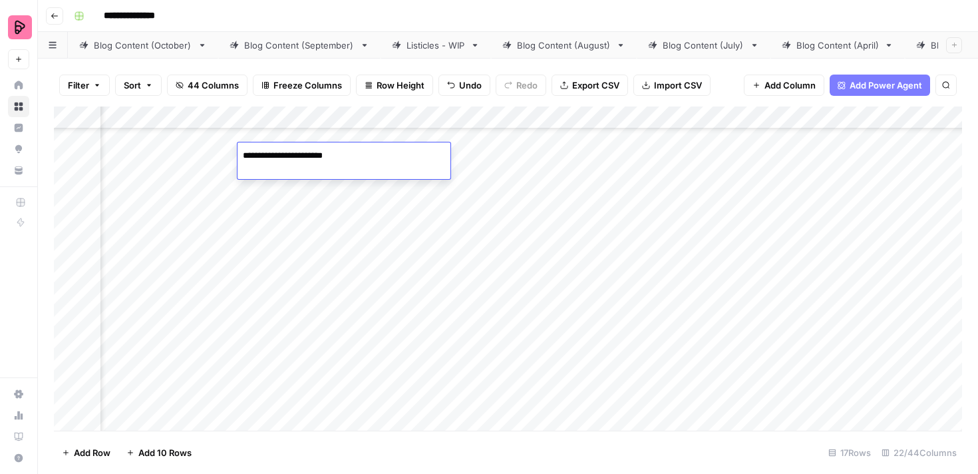
type textarea "**********"
click at [335, 238] on div "Add Column" at bounding box center [508, 268] width 908 height 324
click at [335, 159] on div "Add Column" at bounding box center [508, 268] width 908 height 324
click at [339, 168] on div "Add Column" at bounding box center [508, 268] width 908 height 324
click at [339, 168] on div "**********" at bounding box center [343, 160] width 213 height 37
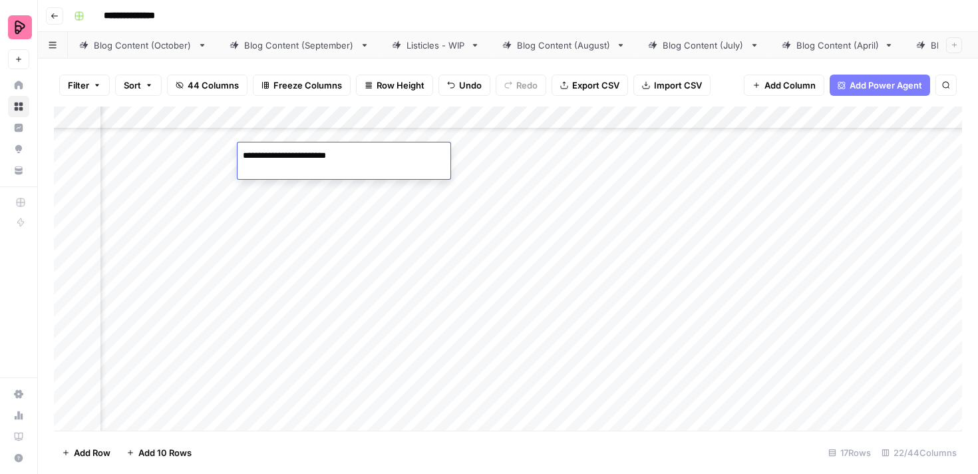
click at [339, 148] on textarea "**********" at bounding box center [343, 155] width 213 height 19
click at [337, 244] on div "Add Column" at bounding box center [508, 268] width 908 height 324
click at [337, 264] on div "Add Column" at bounding box center [508, 268] width 908 height 324
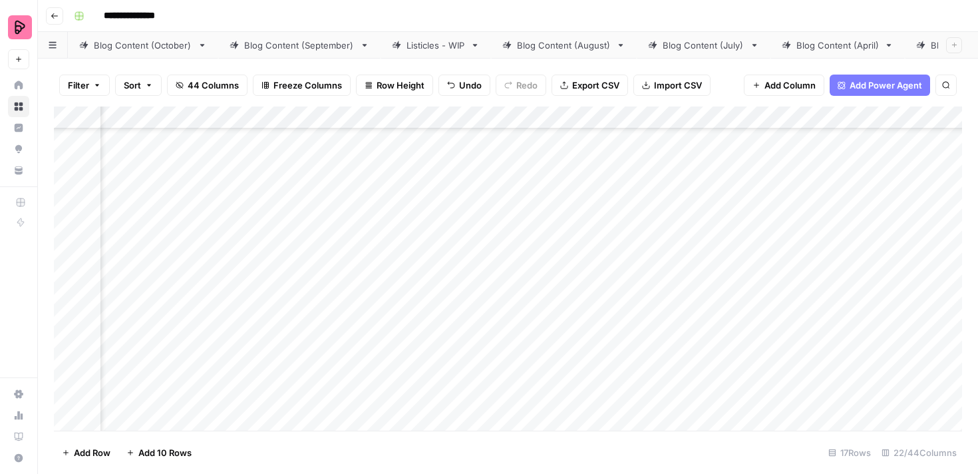
click at [628, 272] on div "Add Column" at bounding box center [508, 268] width 908 height 324
click at [535, 227] on div "Add Column" at bounding box center [508, 268] width 908 height 324
click at [534, 263] on div "Add Column" at bounding box center [508, 268] width 908 height 324
click at [682, 230] on div "Add Column" at bounding box center [508, 268] width 908 height 324
click at [684, 260] on div "Add Column" at bounding box center [508, 268] width 908 height 324
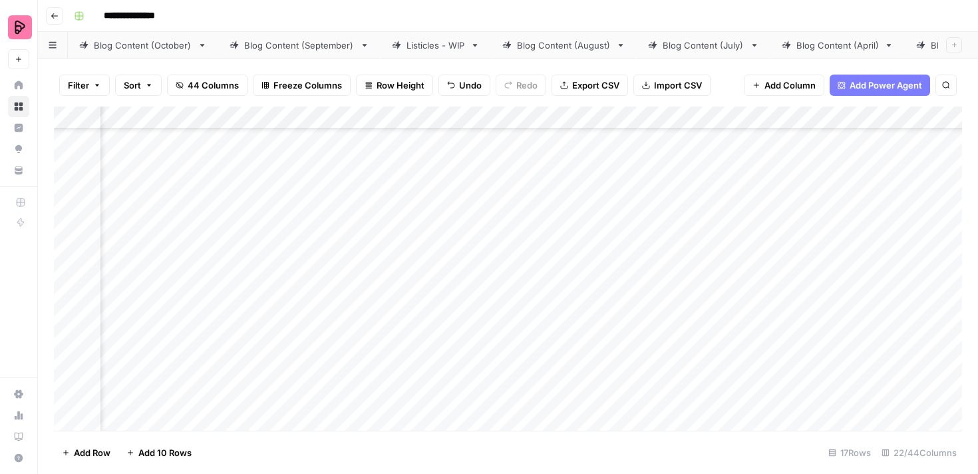
scroll to position [227, 506]
click at [736, 313] on div "Add Column" at bounding box center [508, 268] width 908 height 324
click at [834, 306] on div "Add Column" at bounding box center [508, 268] width 908 height 324
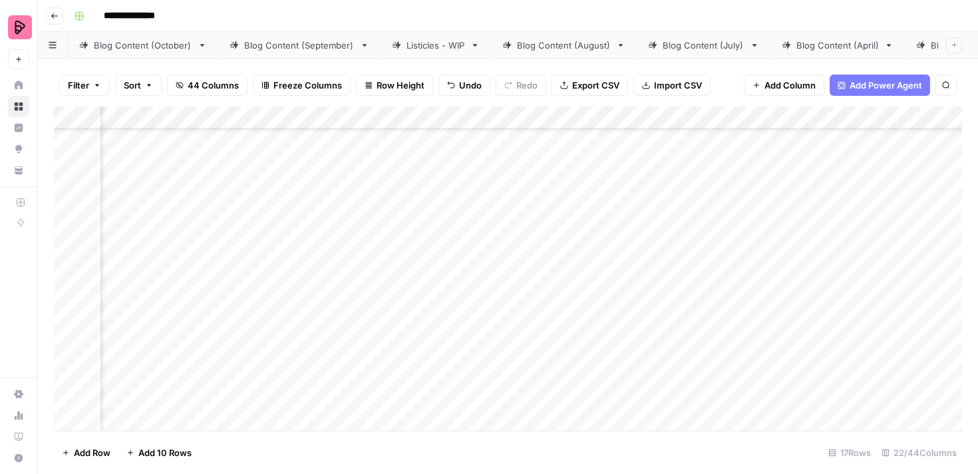
click at [443, 392] on div "Add Column" at bounding box center [508, 268] width 908 height 324
click at [567, 216] on div "Add Column" at bounding box center [508, 268] width 908 height 324
click at [568, 243] on div "Add Column" at bounding box center [508, 268] width 908 height 324
click at [716, 222] on div "Add Column" at bounding box center [508, 268] width 908 height 324
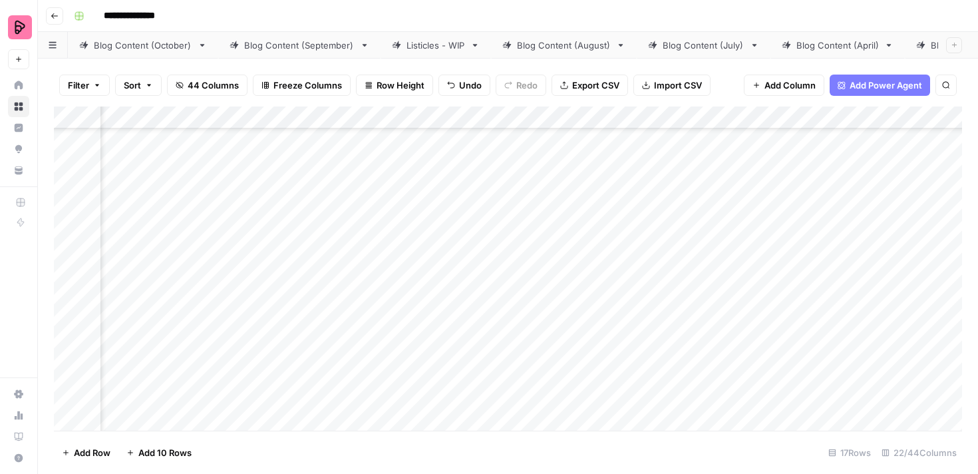
click at [722, 250] on div "Add Column" at bounding box center [508, 268] width 908 height 324
click at [755, 284] on div "Add Column" at bounding box center [508, 268] width 908 height 324
click at [313, 285] on div "Add Column" at bounding box center [508, 268] width 908 height 324
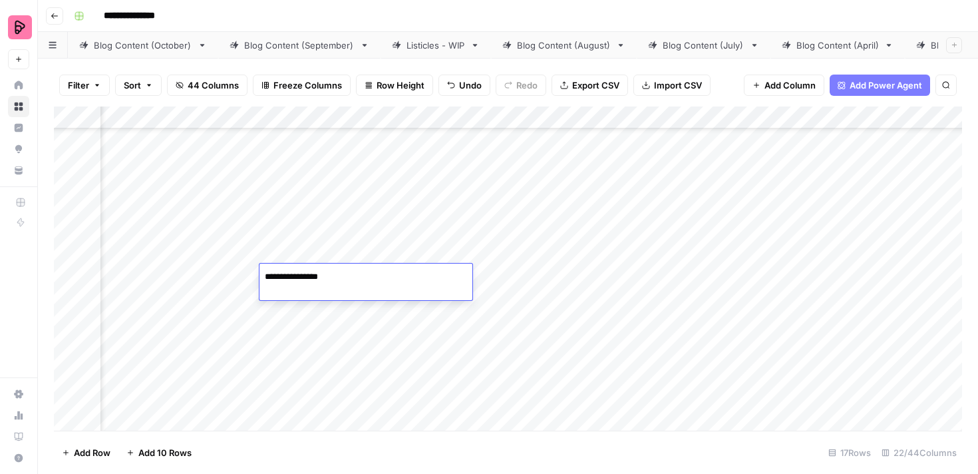
type textarea "**********"
click at [537, 241] on div "Add Column" at bounding box center [508, 268] width 908 height 324
click at [537, 274] on div "Add Column" at bounding box center [508, 268] width 908 height 324
click at [668, 249] on div "Add Column" at bounding box center [508, 268] width 908 height 324
click at [671, 277] on div "Add Column" at bounding box center [508, 268] width 908 height 324
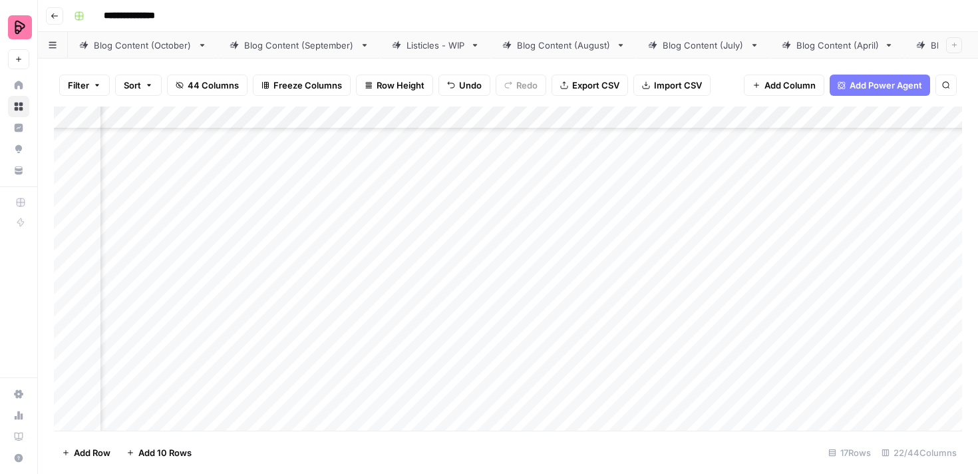
click at [368, 287] on div "Add Column" at bounding box center [508, 268] width 908 height 324
click at [344, 312] on div "Add Column" at bounding box center [508, 268] width 908 height 324
type textarea "**********"
click at [543, 313] on div "Add Column" at bounding box center [508, 268] width 908 height 324
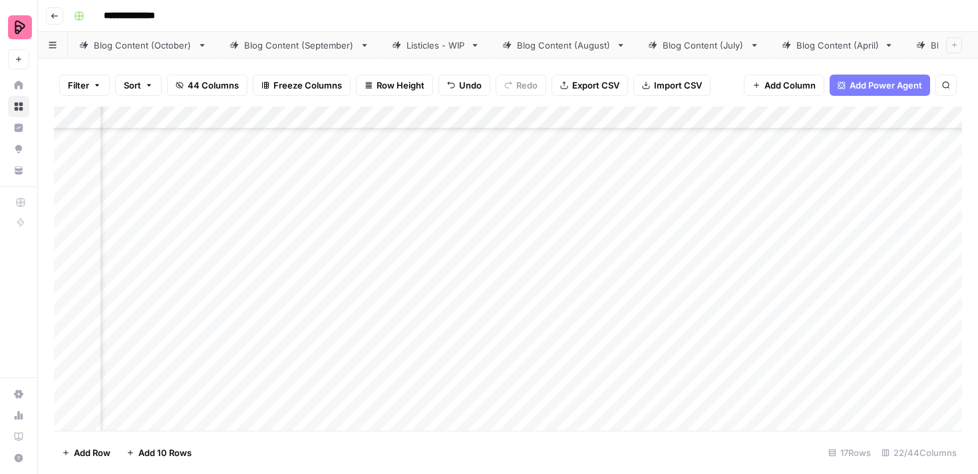
click at [538, 280] on div "Add Column" at bounding box center [508, 268] width 908 height 324
click at [538, 305] on div "Add Column" at bounding box center [508, 268] width 908 height 324
click at [658, 289] on div "Add Column" at bounding box center [508, 268] width 908 height 324
click at [666, 308] on div "Add Column" at bounding box center [508, 268] width 908 height 324
click at [367, 314] on div "Add Column" at bounding box center [508, 268] width 908 height 324
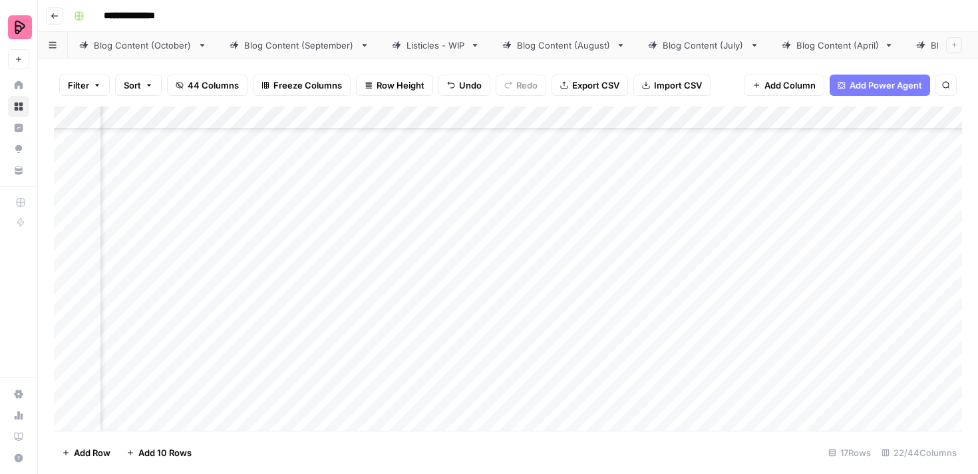
click at [395, 356] on div "Add Column" at bounding box center [508, 268] width 908 height 324
type textarea "**********"
click at [565, 352] on div "Add Column" at bounding box center [508, 268] width 908 height 324
click at [541, 318] on div "Add Column" at bounding box center [508, 268] width 908 height 324
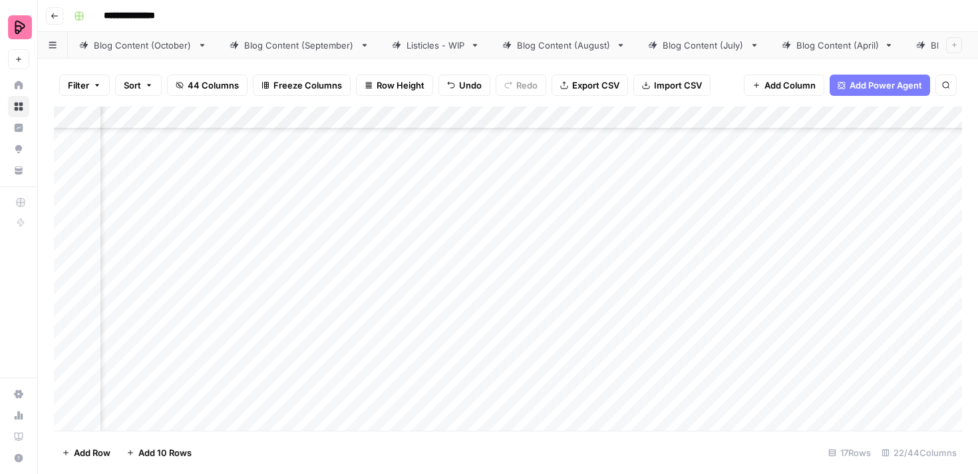
click at [539, 354] on div "Add Column" at bounding box center [508, 268] width 908 height 324
click at [678, 317] on div "Add Column" at bounding box center [508, 268] width 908 height 324
click at [682, 347] on div "Add Column" at bounding box center [508, 268] width 908 height 324
click at [295, 351] on div "Add Column" at bounding box center [508, 268] width 908 height 324
click at [311, 383] on div "Add Column" at bounding box center [508, 268] width 908 height 324
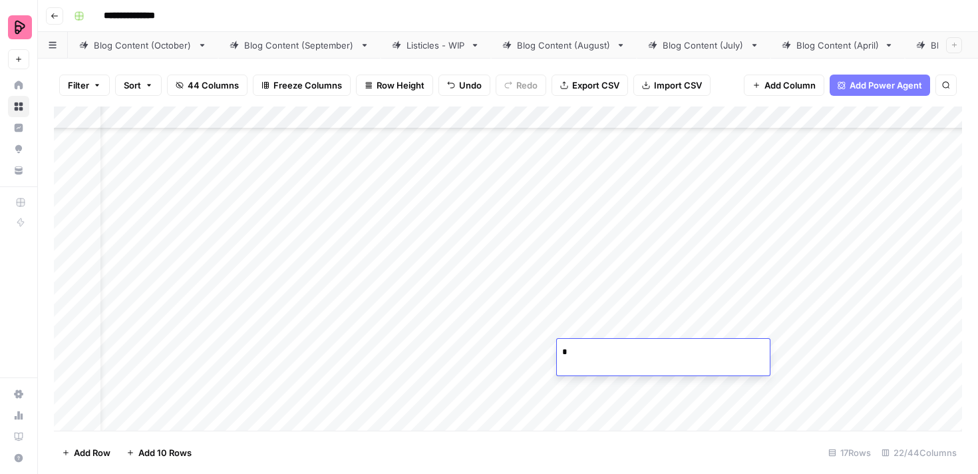
scroll to position [307, 35]
type textarea "**********"
click at [833, 326] on div "Add Column" at bounding box center [508, 268] width 908 height 324
click at [823, 356] on div "Add Column" at bounding box center [508, 268] width 908 height 324
click at [652, 370] on div "Add Column" at bounding box center [508, 268] width 908 height 324
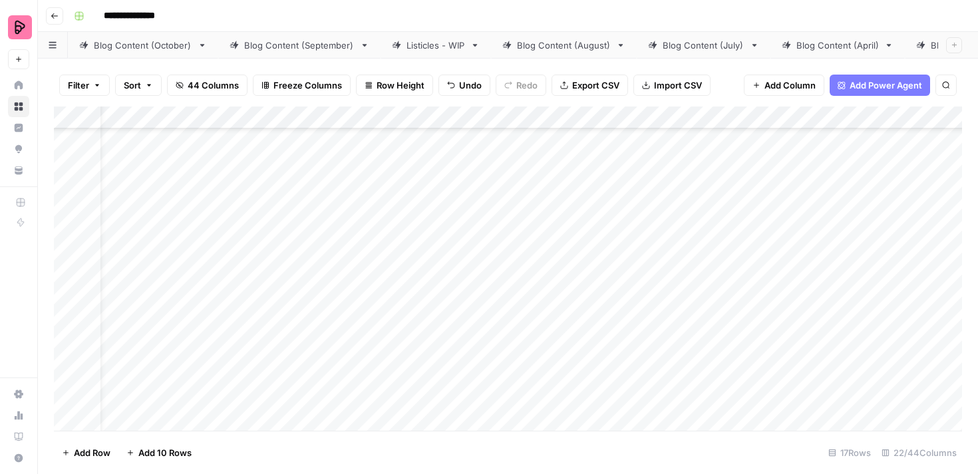
scroll to position [307, 155]
click at [514, 359] on div "Add Column" at bounding box center [508, 268] width 908 height 324
click at [513, 355] on textarea "**********" at bounding box center [569, 352] width 213 height 19
type textarea "**********"
click at [589, 302] on div "Add Column" at bounding box center [508, 268] width 908 height 324
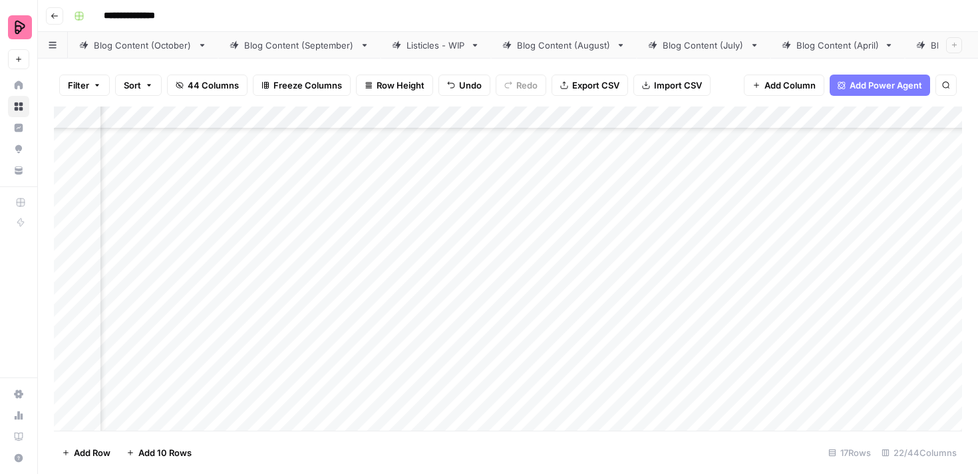
click at [586, 349] on div "Add Column" at bounding box center [508, 268] width 908 height 324
click at [277, 355] on div "Add Column" at bounding box center [508, 268] width 908 height 324
type textarea "**********"
click at [282, 305] on div "Add Column" at bounding box center [508, 268] width 908 height 324
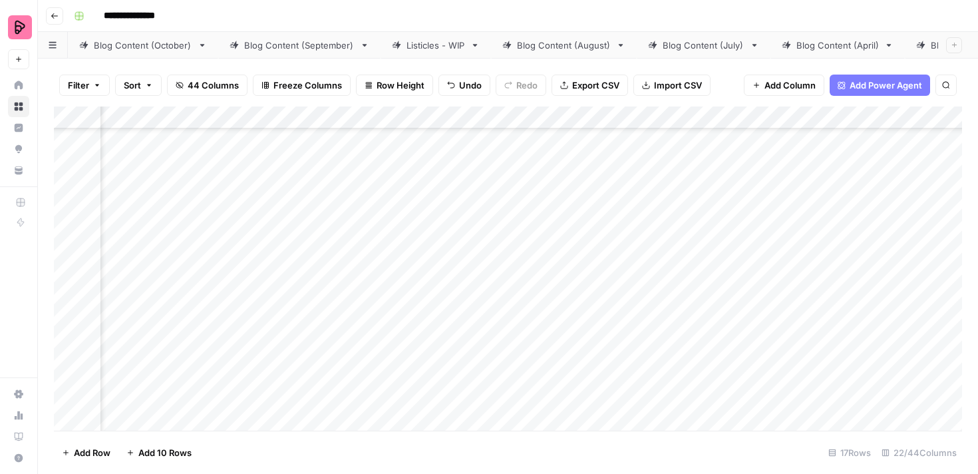
click at [277, 353] on div "Add Column" at bounding box center [508, 268] width 908 height 324
type textarea "***"
click at [283, 355] on div "Add Column" at bounding box center [508, 268] width 908 height 324
click at [283, 355] on textarea "**********" at bounding box center [316, 352] width 213 height 19
click at [264, 353] on textarea "**********" at bounding box center [316, 352] width 213 height 19
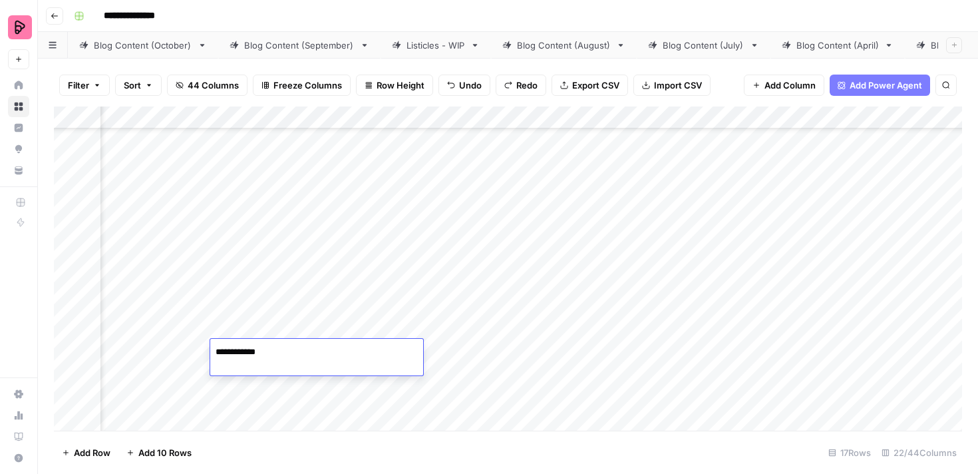
type textarea "**********"
click at [325, 285] on div "Add Column" at bounding box center [508, 268] width 908 height 324
click at [694, 323] on div "Add Column" at bounding box center [508, 268] width 908 height 324
click at [686, 359] on div "Add Column" at bounding box center [508, 268] width 908 height 324
click at [359, 358] on div "Add Column" at bounding box center [508, 268] width 908 height 324
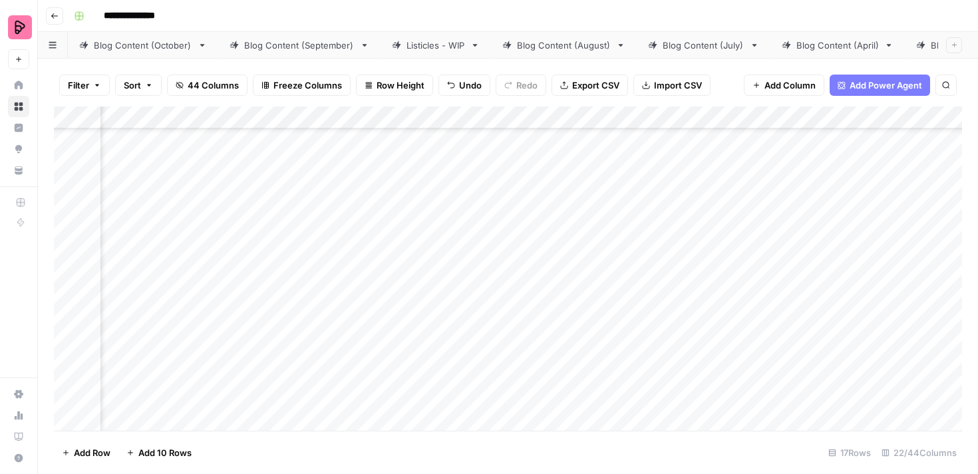
scroll to position [308, 415]
click at [299, 392] on div "Add Column" at bounding box center [508, 268] width 908 height 324
type textarea "**********"
click at [465, 363] on div "Add Column" at bounding box center [508, 268] width 908 height 324
click at [464, 386] on div "Add Column" at bounding box center [508, 268] width 908 height 324
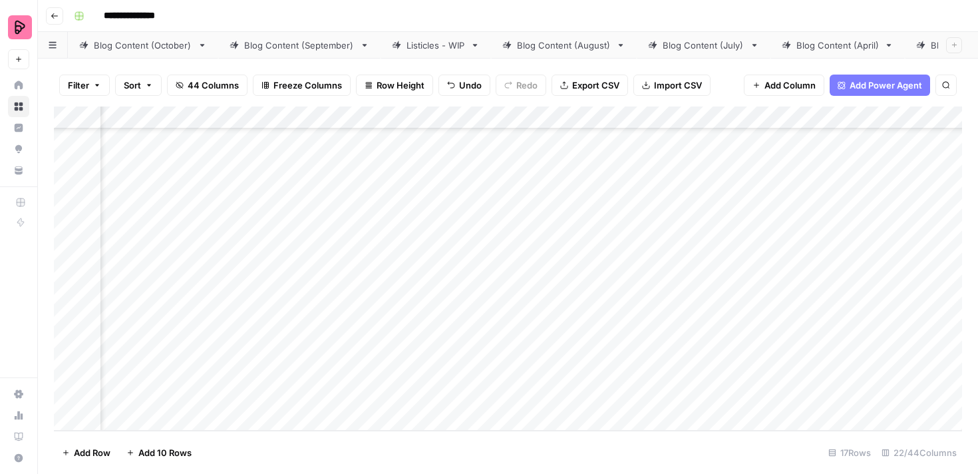
click at [625, 359] on div "Add Column" at bounding box center [508, 268] width 908 height 324
click at [626, 386] on div "Add Column" at bounding box center [508, 268] width 908 height 324
click at [318, 396] on div "Add Column" at bounding box center [508, 268] width 908 height 324
